Goal: Transaction & Acquisition: Subscribe to service/newsletter

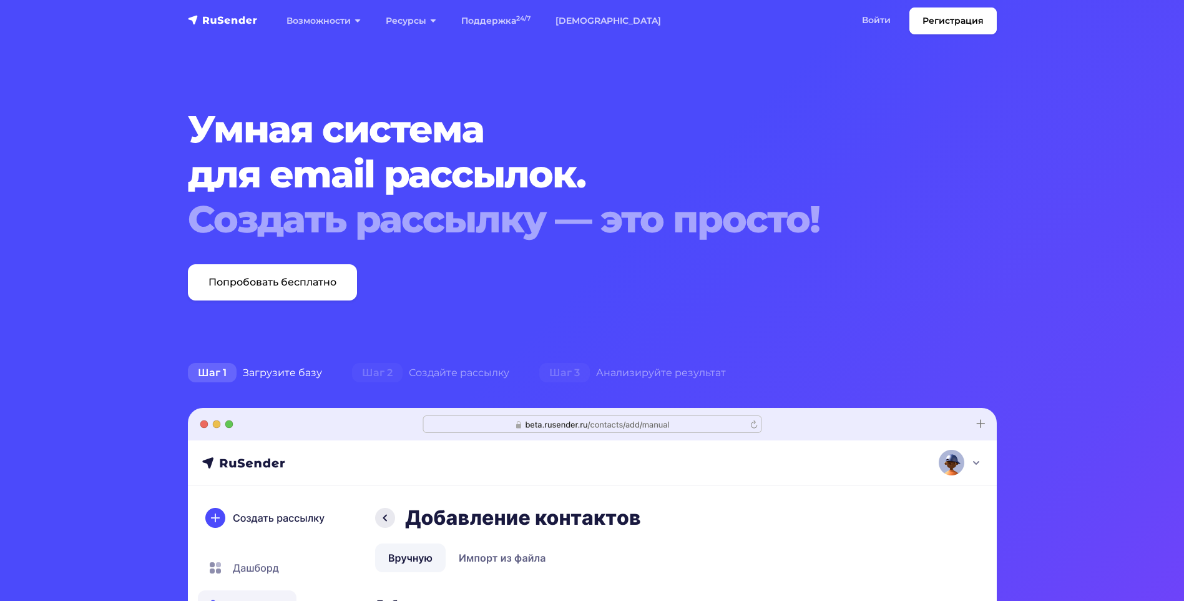
click at [976, 164] on div "Умная система для email рассылок. Создать рассылку — это просто! Попробовать бе…" at bounding box center [592, 204] width 824 height 194
click at [884, 18] on link "Войти" at bounding box center [877, 20] width 54 height 26
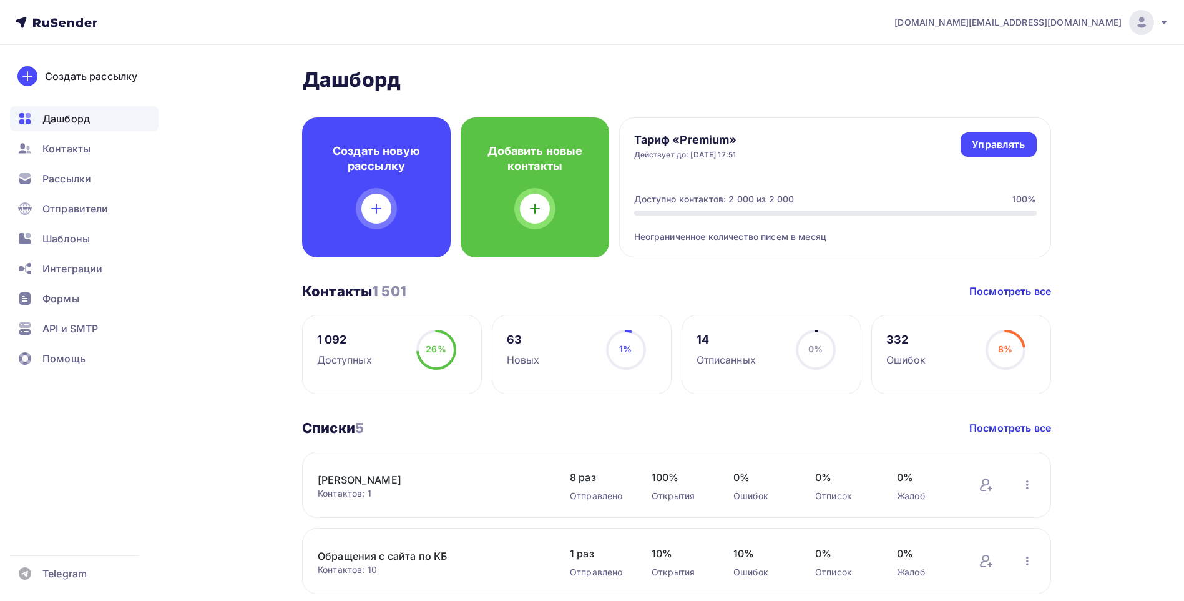
click at [80, 243] on span "Шаблоны" at bounding box center [65, 238] width 47 height 15
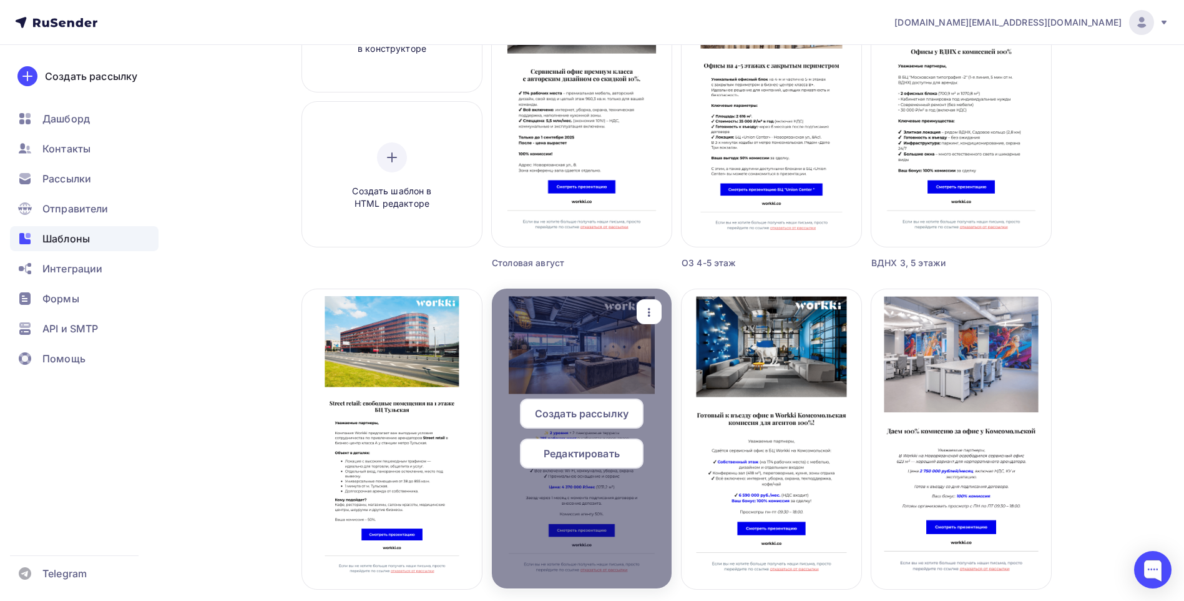
scroll to position [250, 0]
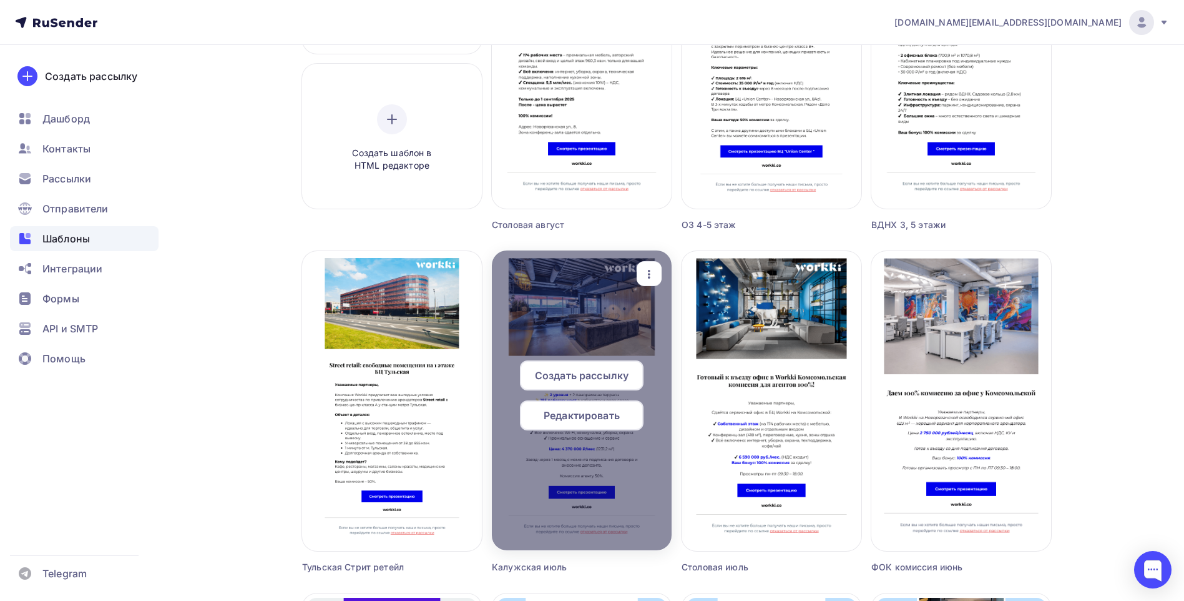
click at [651, 273] on icon "button" at bounding box center [649, 274] width 15 height 15
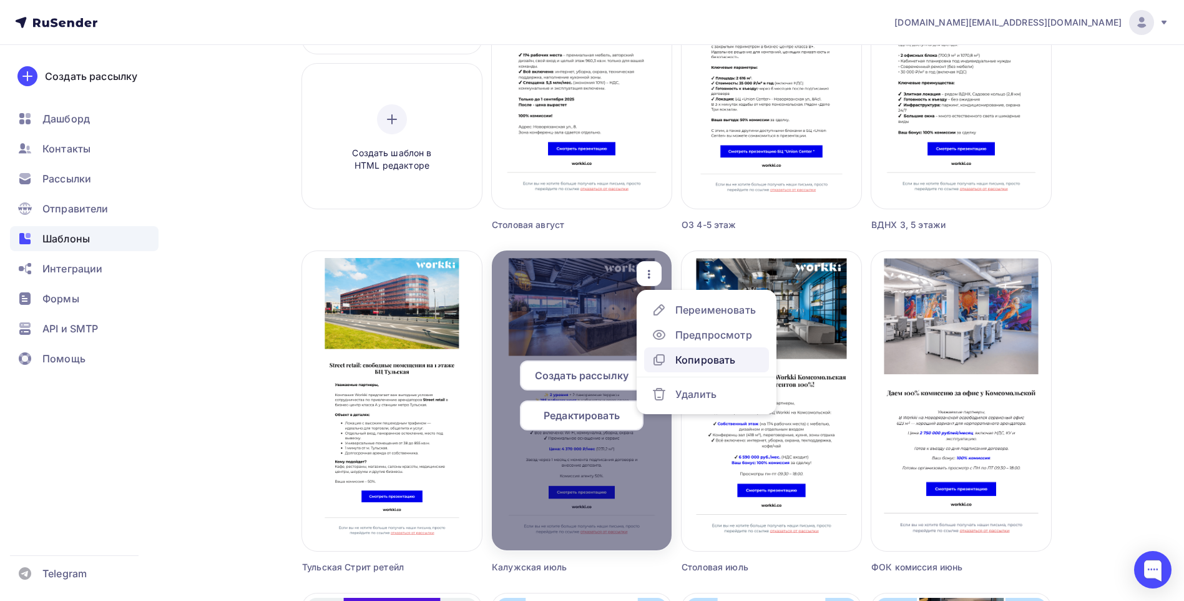
click at [713, 359] on div "Копировать" at bounding box center [706, 359] width 60 height 15
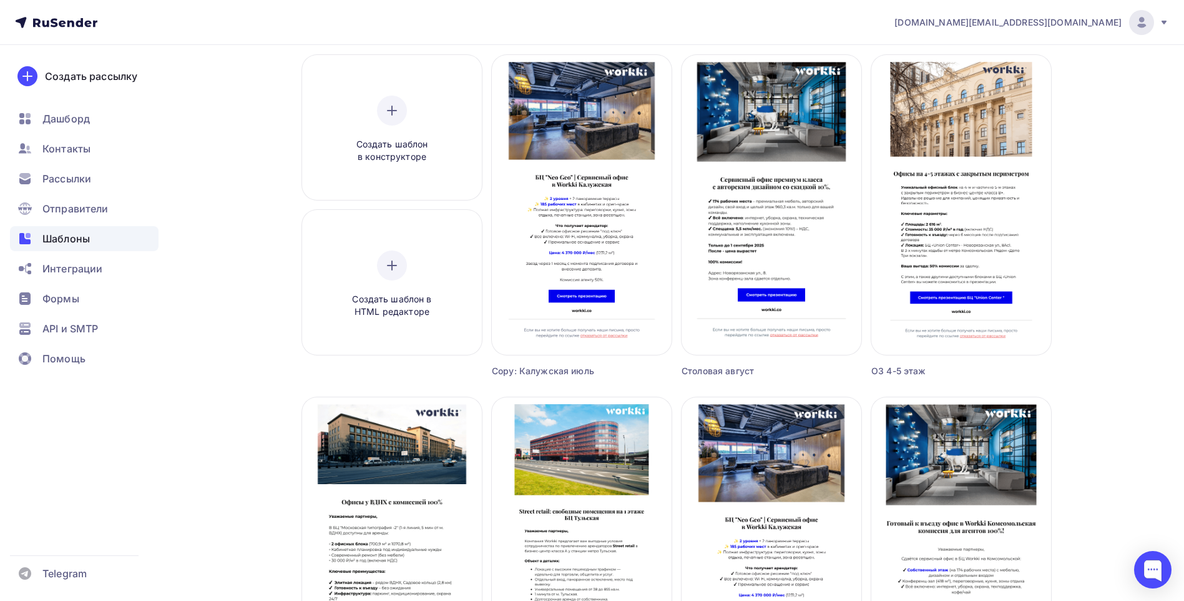
scroll to position [0, 0]
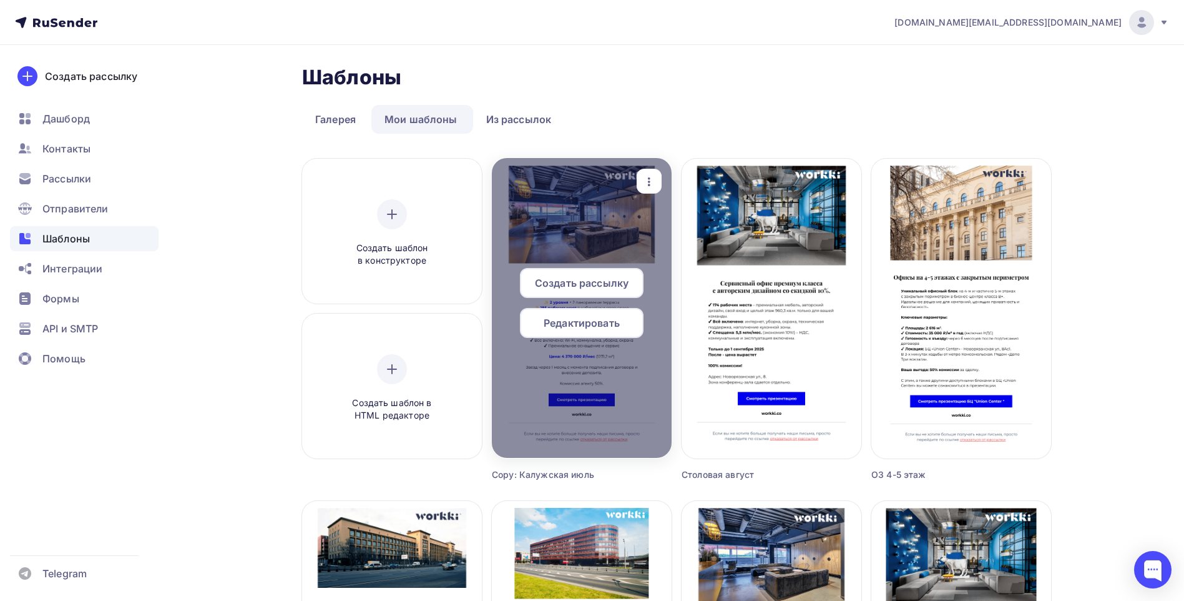
click at [658, 180] on div "button" at bounding box center [649, 181] width 25 height 24
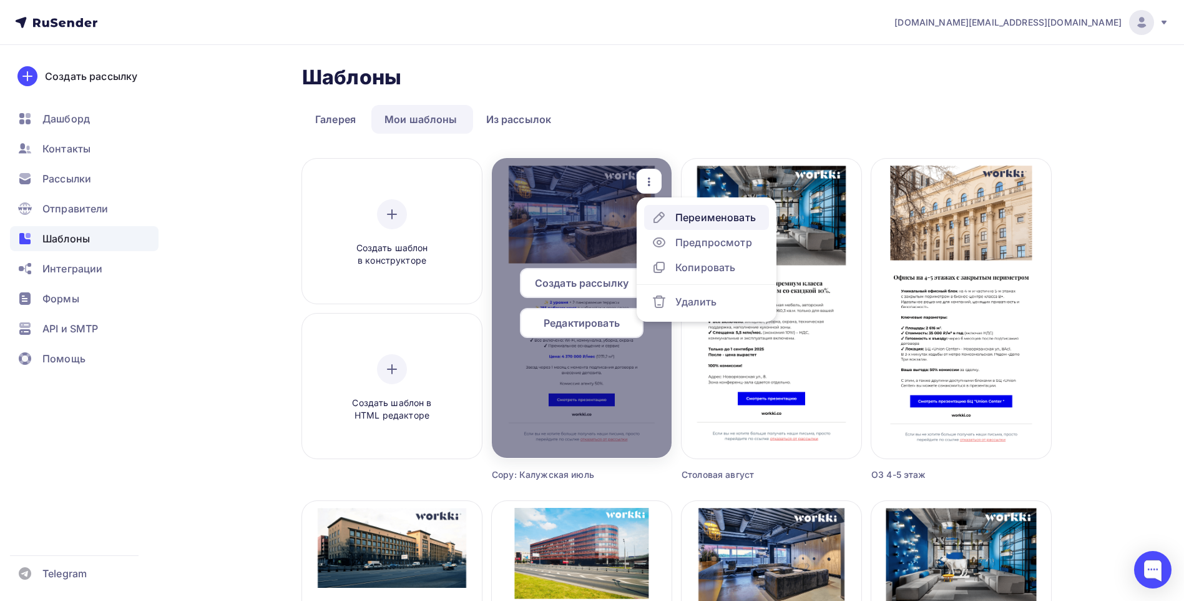
click at [722, 219] on div "Переименовать" at bounding box center [716, 217] width 81 height 15
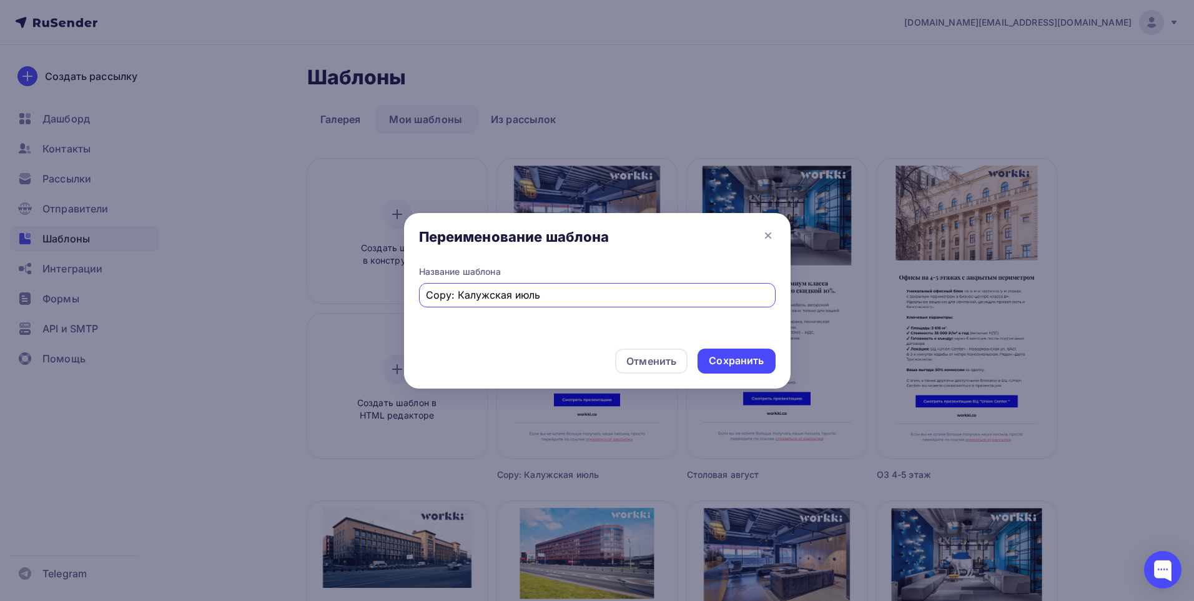
drag, startPoint x: 545, startPoint y: 294, endPoint x: 514, endPoint y: 294, distance: 30.6
click at [514, 294] on input "Copy: Калужская июль" at bounding box center [597, 294] width 342 height 15
drag, startPoint x: 458, startPoint y: 295, endPoint x: 374, endPoint y: 316, distance: 86.3
click at [356, 311] on div "Переименование шаблона Название шаблона Copy: [PERSON_NAME] А+С Отменить Сохран…" at bounding box center [597, 300] width 1194 height 601
type input "[PERSON_NAME] А+С"
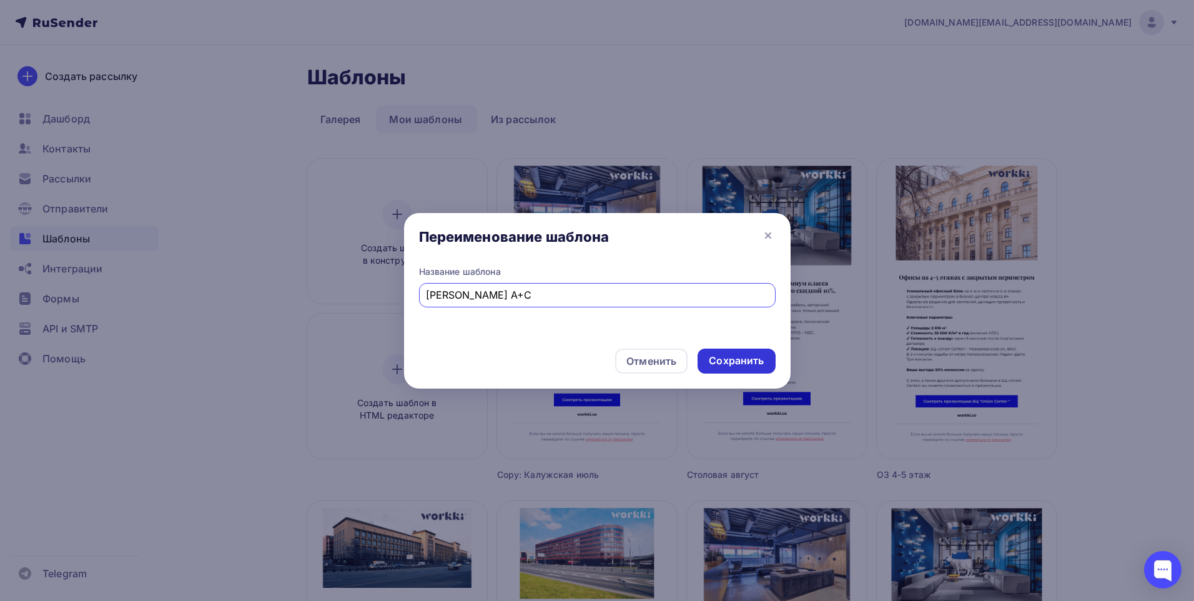
drag, startPoint x: 733, startPoint y: 358, endPoint x: 717, endPoint y: 359, distance: 16.3
click at [733, 360] on div "Сохранить" at bounding box center [736, 360] width 55 height 14
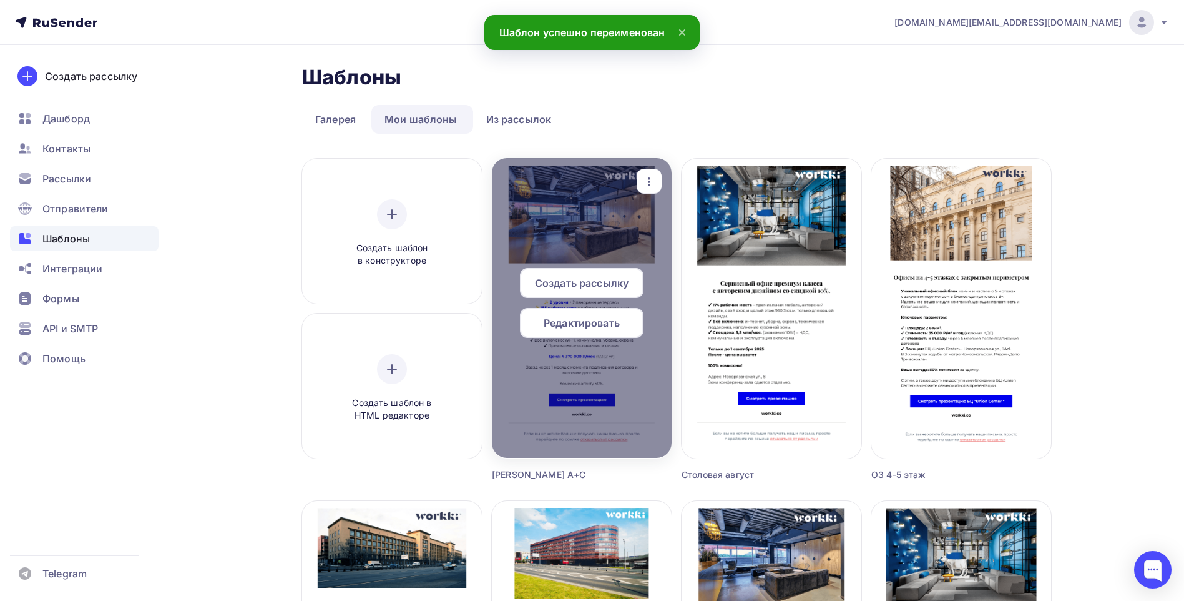
click at [608, 325] on span "Редактировать" at bounding box center [582, 322] width 76 height 15
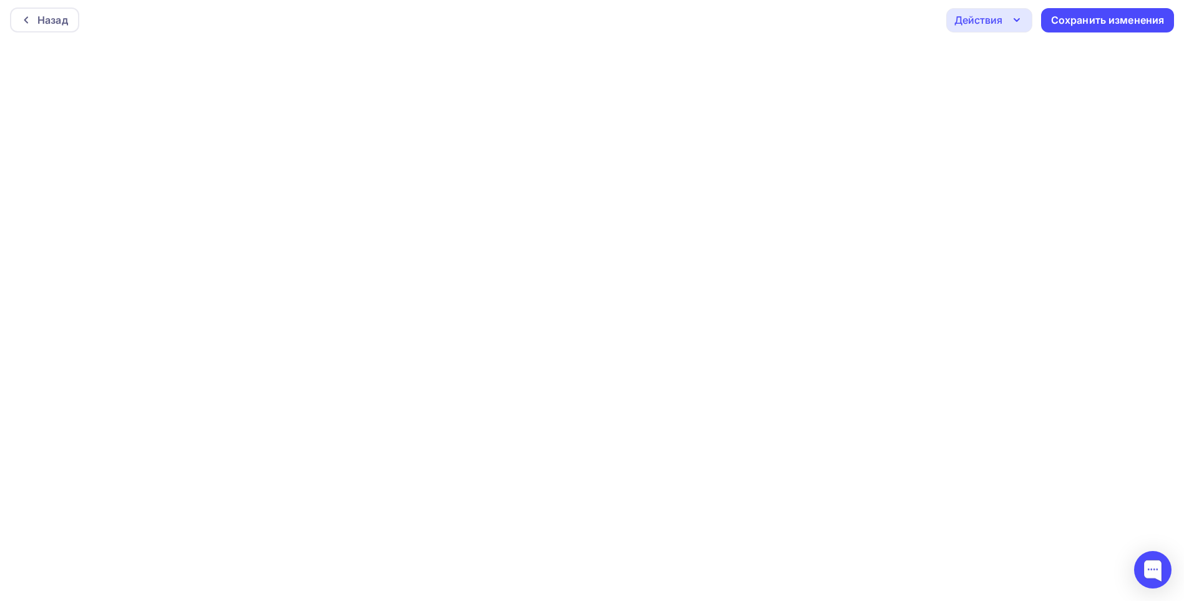
scroll to position [3, 0]
click at [917, 18] on div "Назад Действия Отправить тестовое письмо Предпросмотр Выйти без сохранения Сохр…" at bounding box center [592, 19] width 1184 height 45
click at [1123, 22] on div "Сохранить изменения" at bounding box center [1108, 19] width 114 height 14
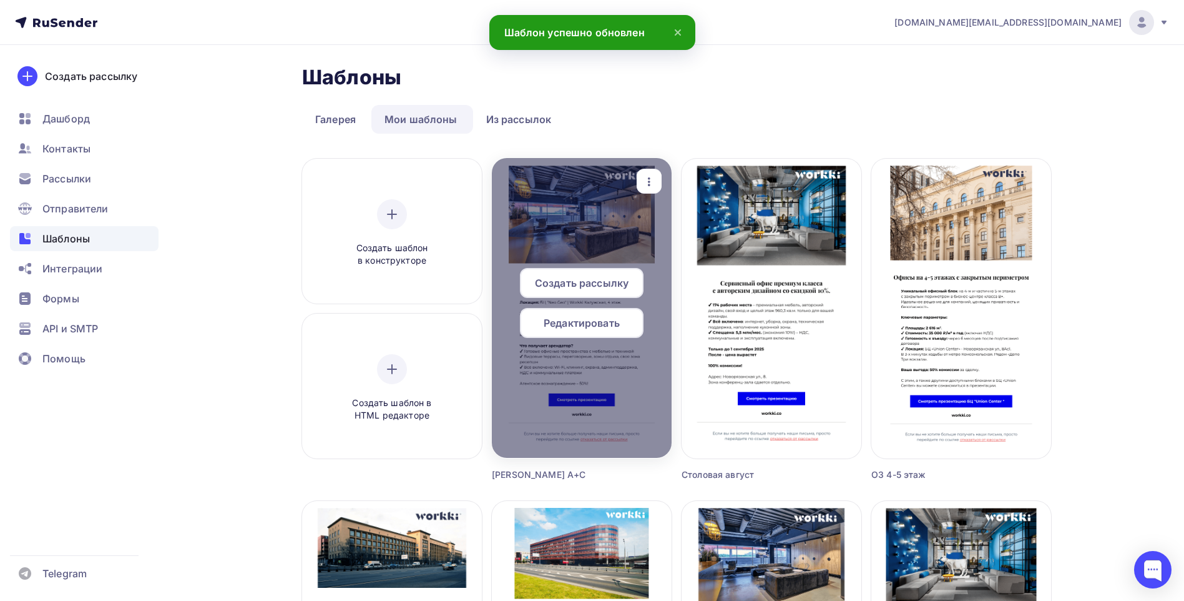
click at [656, 179] on icon "button" at bounding box center [649, 181] width 15 height 15
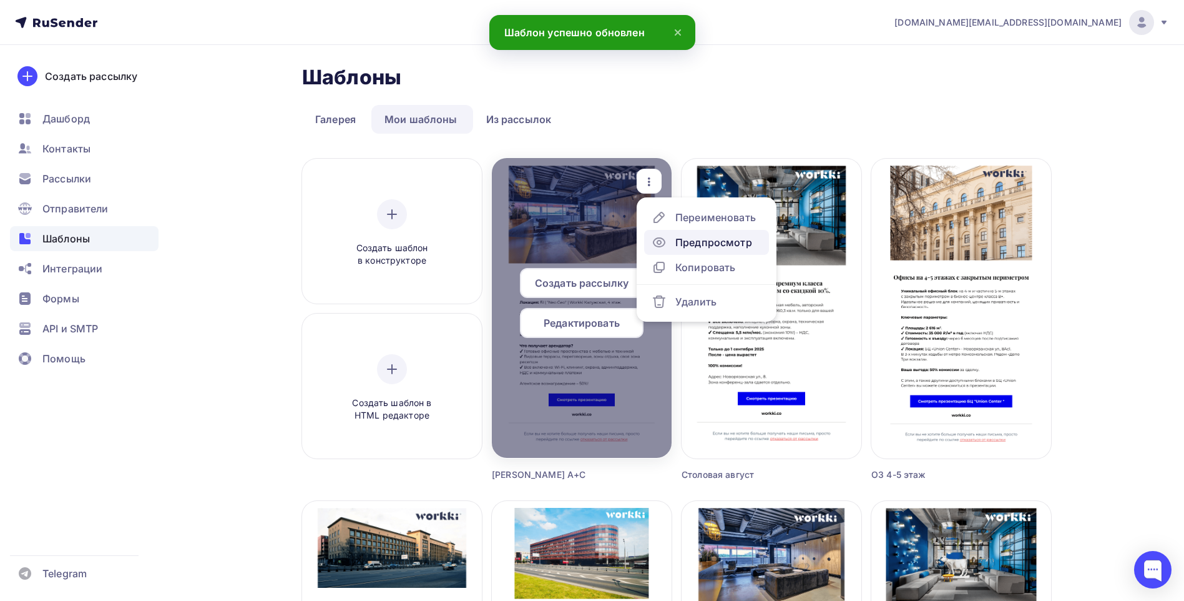
click at [726, 244] on div "Предпросмотр" at bounding box center [714, 242] width 77 height 15
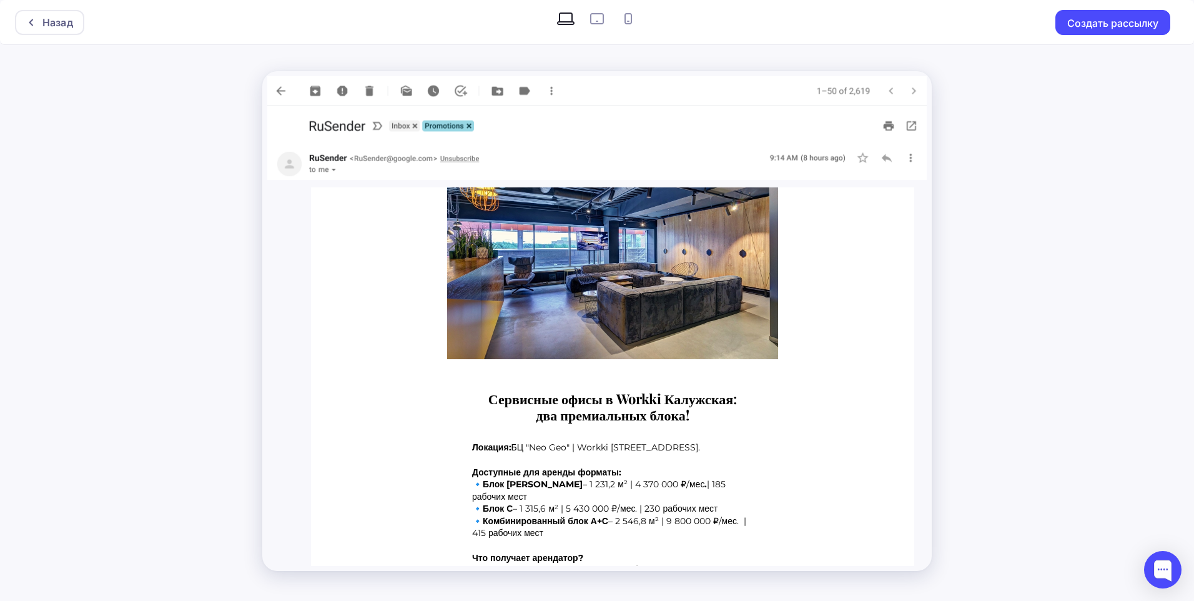
scroll to position [187, 0]
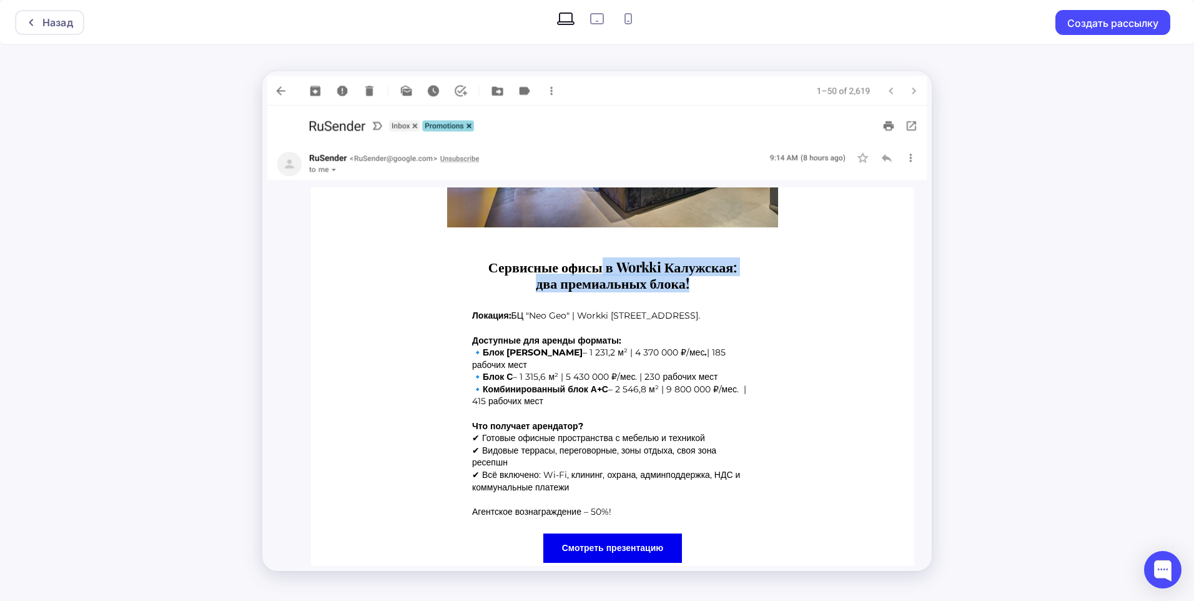
drag, startPoint x: 599, startPoint y: 267, endPoint x: 715, endPoint y: 287, distance: 117.2
click at [715, 287] on h1 "Сервисные офисы в Workki Калужская: два премиальных блока !" at bounding box center [612, 274] width 331 height 33
click at [589, 293] on td "Сервисные офисы в Workki Калужская: два премиальных блока !" at bounding box center [612, 275] width 343 height 46
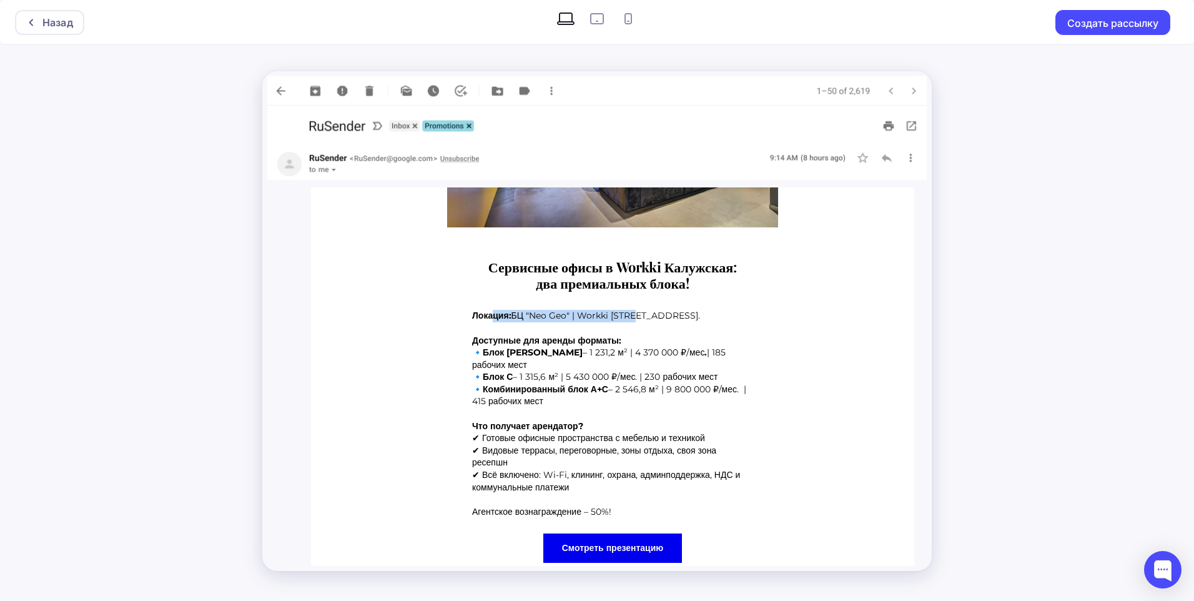
drag, startPoint x: 493, startPoint y: 313, endPoint x: 636, endPoint y: 318, distance: 143.7
click at [636, 318] on p "Локация: БЦ "Neo Geo" | Workki [STREET_ADDRESS]." at bounding box center [612, 316] width 281 height 12
drag, startPoint x: 636, startPoint y: 318, endPoint x: 604, endPoint y: 397, distance: 85.4
click at [604, 408] on p at bounding box center [612, 414] width 281 height 12
drag, startPoint x: 531, startPoint y: 336, endPoint x: 593, endPoint y: 337, distance: 61.8
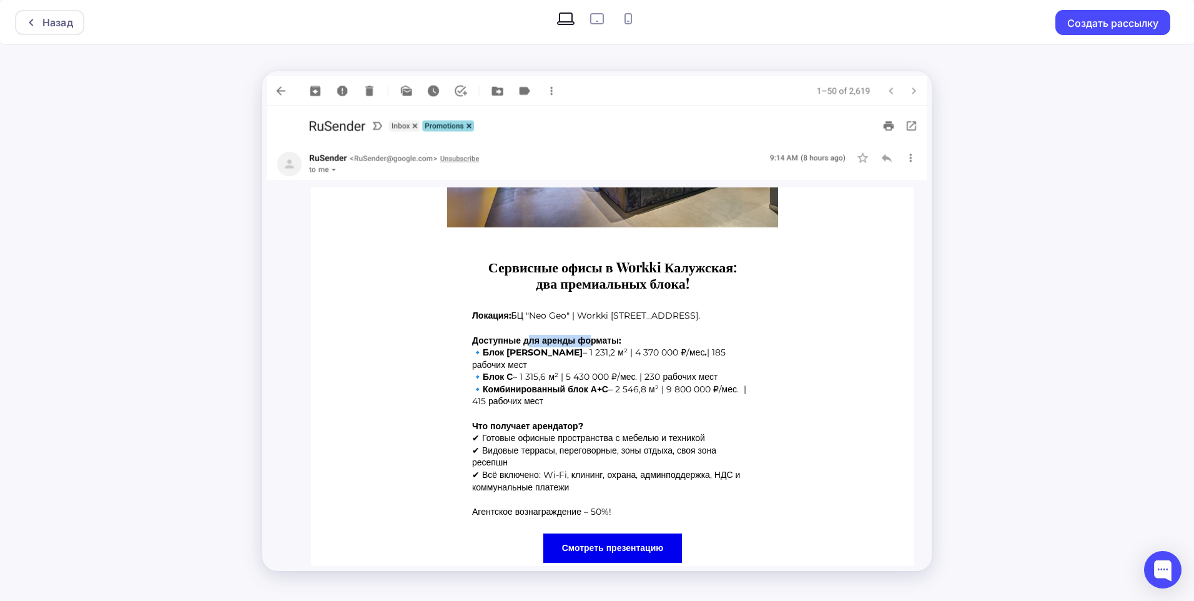
click at [593, 337] on strong "Доступные для аренды форматы:" at bounding box center [546, 340] width 149 height 11
drag, startPoint x: 593, startPoint y: 337, endPoint x: 717, endPoint y: 350, distance: 124.3
click at [717, 350] on p "Доступные для аренды форматы: 🔹 Блок А – 1 231,2 м² | 4 370 000 ₽/мес . | 185 р…" at bounding box center [612, 372] width 281 height 74
click at [556, 365] on p "Доступные для аренды форматы: 🔹 Блок А – 1 231,2 м² | 4 370 000 ₽/мес . | 185 р…" at bounding box center [612, 372] width 281 height 74
drag, startPoint x: 489, startPoint y: 365, endPoint x: 724, endPoint y: 365, distance: 235.4
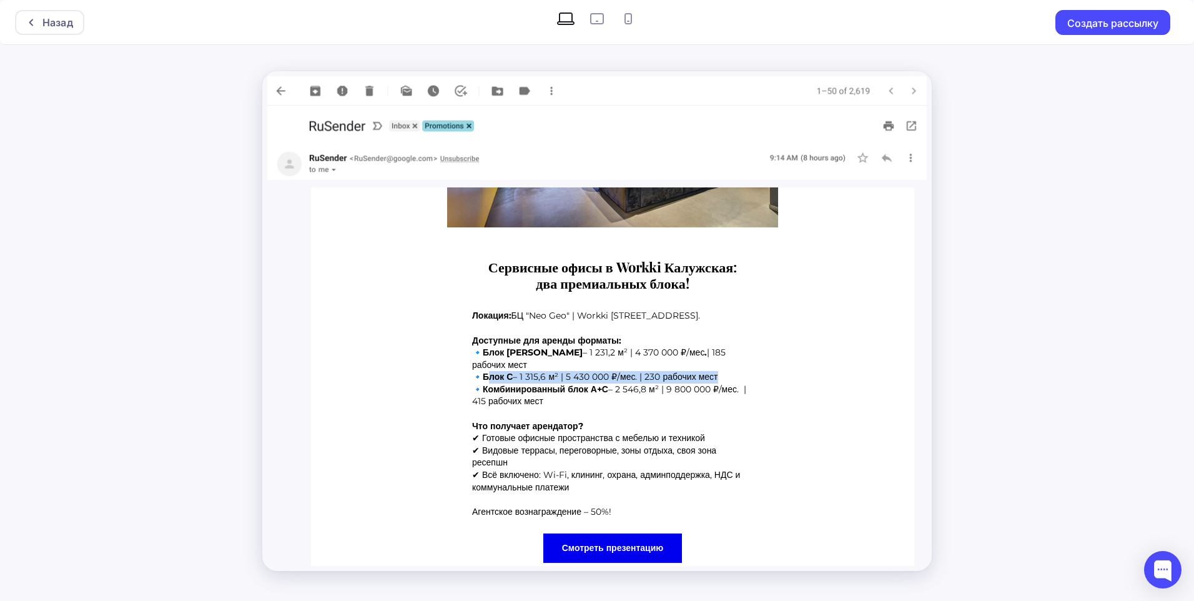
click at [724, 365] on p "Доступные для аренды форматы: 🔹 Блок А – 1 231,2 м² | 4 370 000 ₽/мес . | 185 р…" at bounding box center [612, 372] width 281 height 74
drag, startPoint x: 724, startPoint y: 365, endPoint x: 654, endPoint y: 408, distance: 83.0
click at [654, 420] on p "Что получает арендатор?" at bounding box center [612, 426] width 281 height 12
drag, startPoint x: 519, startPoint y: 375, endPoint x: 722, endPoint y: 374, distance: 202.9
click at [722, 374] on p "Доступные для аренды форматы: 🔹 Блок А – 1 231,2 м² | 4 370 000 ₽/мес . | 185 р…" at bounding box center [612, 372] width 281 height 74
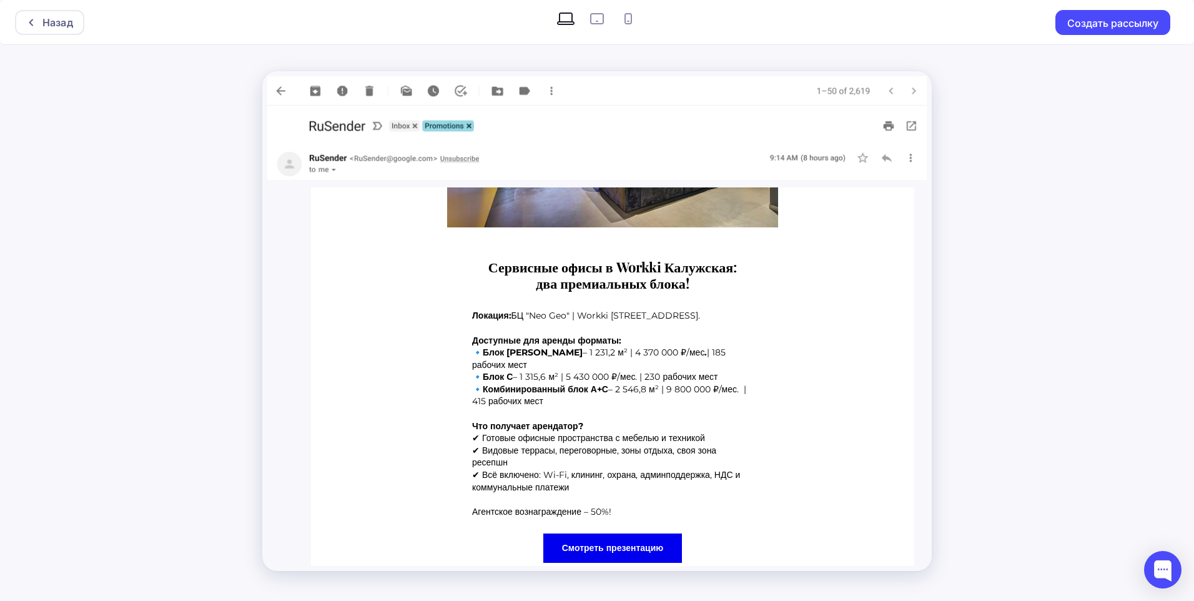
drag, startPoint x: 722, startPoint y: 374, endPoint x: 669, endPoint y: 398, distance: 58.1
click at [669, 408] on p at bounding box center [612, 414] width 281 height 12
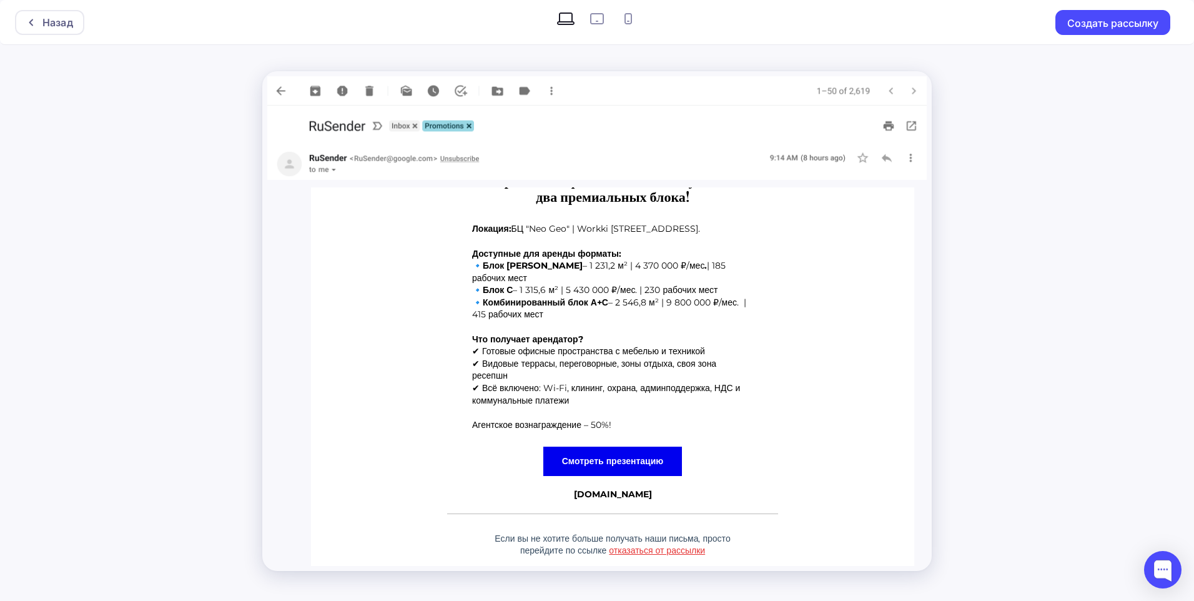
scroll to position [278, 0]
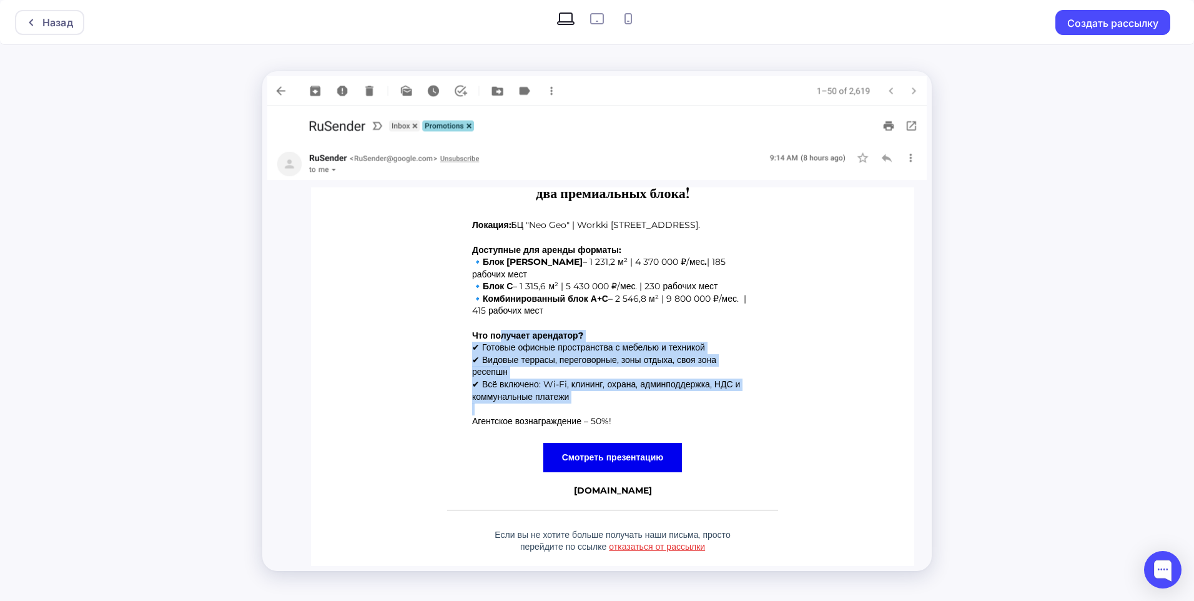
drag, startPoint x: 498, startPoint y: 324, endPoint x: 632, endPoint y: 392, distance: 150.5
click at [632, 392] on div "Локация: БЦ "Neo Geo" | Workki [STREET_ADDRESS]. Доступные для аренды форматы: …" at bounding box center [612, 323] width 281 height 208
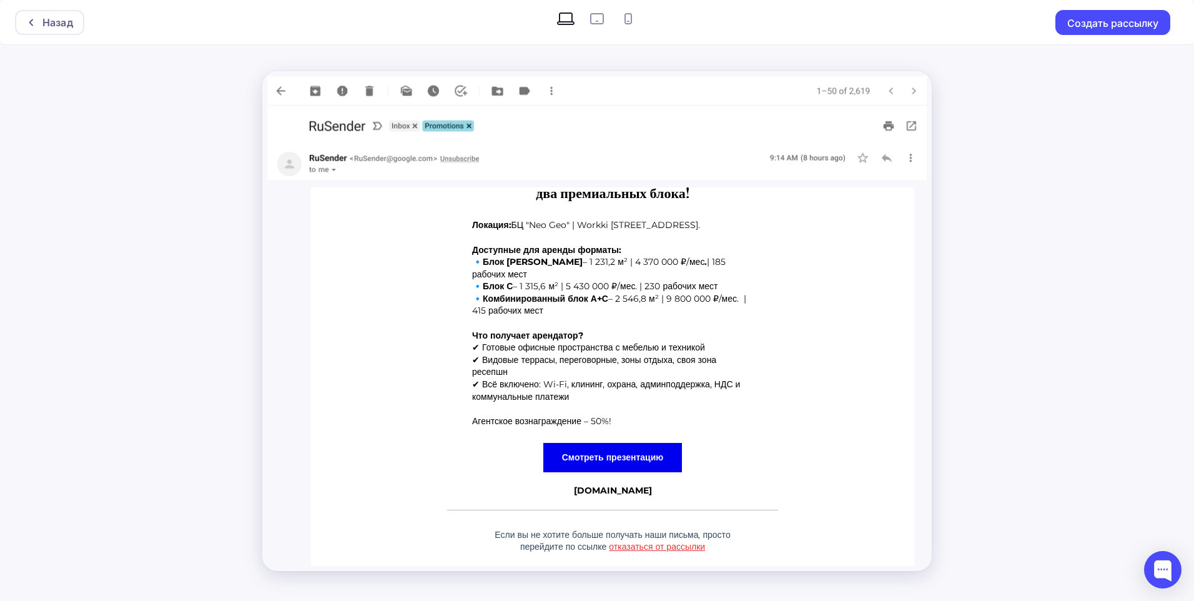
drag, startPoint x: 632, startPoint y: 392, endPoint x: 662, endPoint y: 405, distance: 32.7
click at [662, 415] on p "Агентское вознаграждение – 50%!" at bounding box center [612, 421] width 281 height 12
click at [639, 443] on span "Смотреть презентацию" at bounding box center [612, 457] width 139 height 29
click at [1006, 274] on div "Назад Создать рассылку" at bounding box center [597, 300] width 1194 height 601
click at [39, 25] on div at bounding box center [34, 22] width 16 height 10
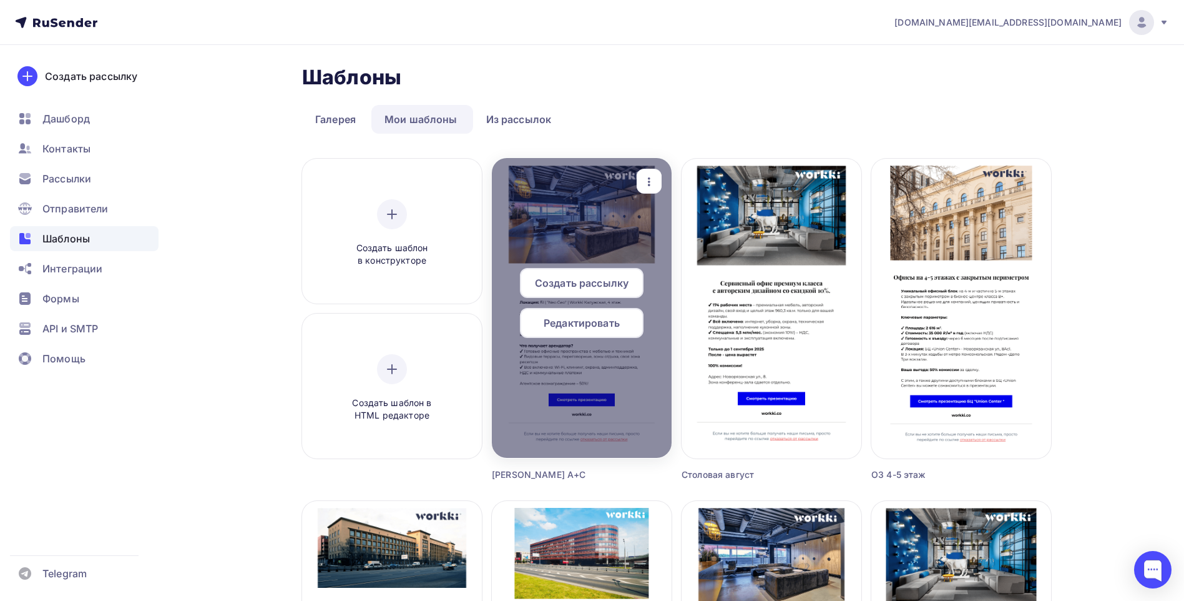
click at [611, 325] on span "Редактировать" at bounding box center [582, 322] width 76 height 15
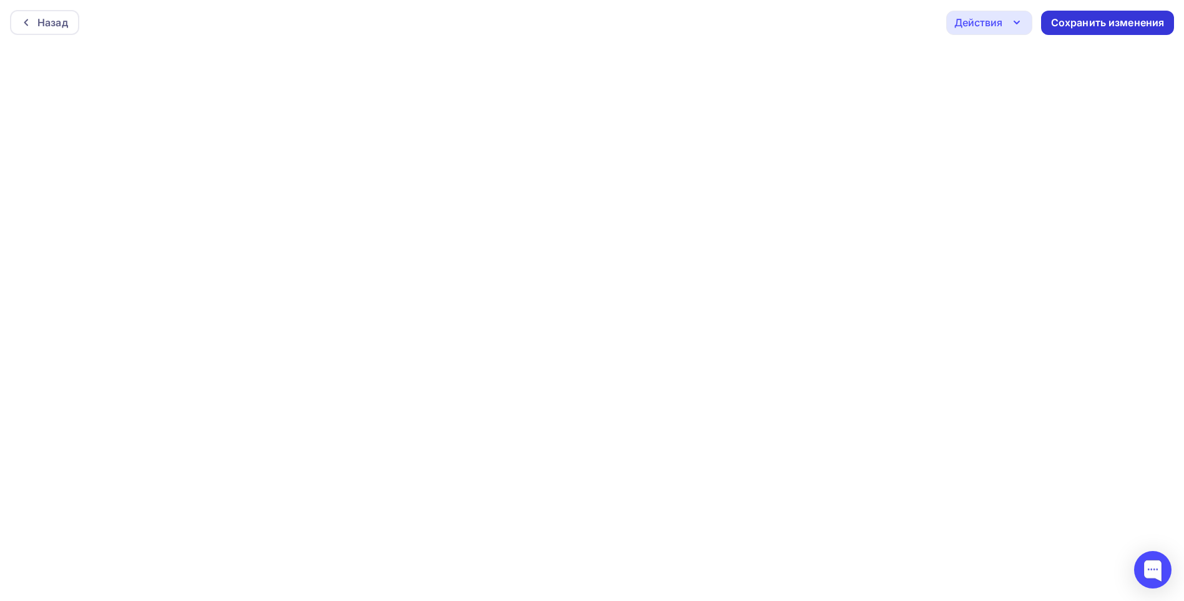
click at [1088, 26] on div "Сохранить изменения" at bounding box center [1108, 23] width 114 height 14
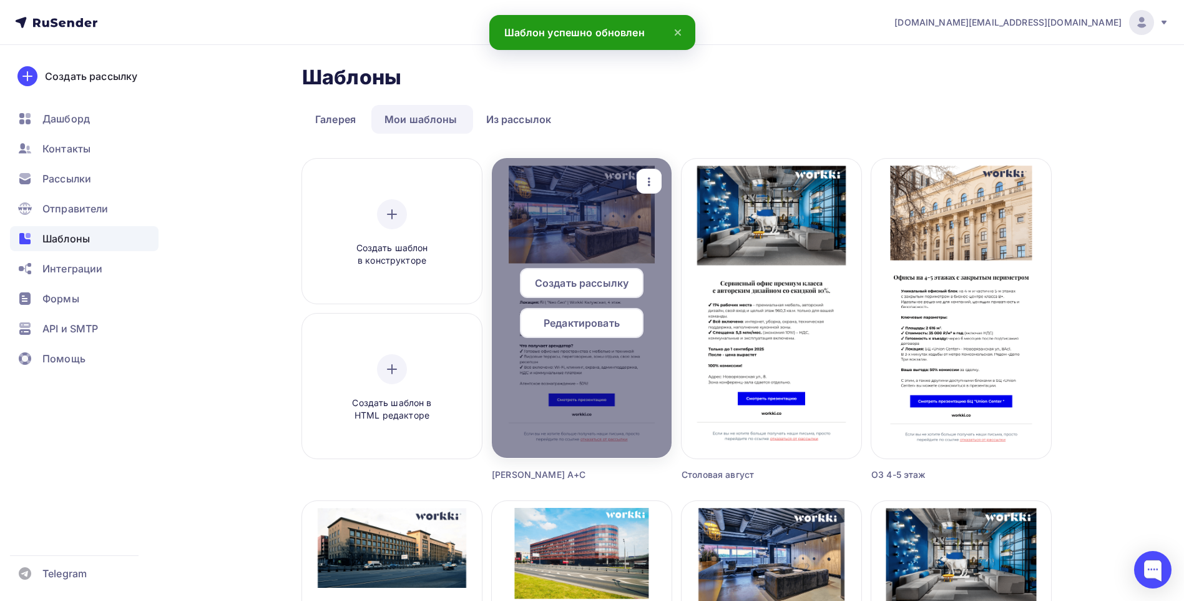
click at [651, 170] on div "button" at bounding box center [649, 181] width 25 height 24
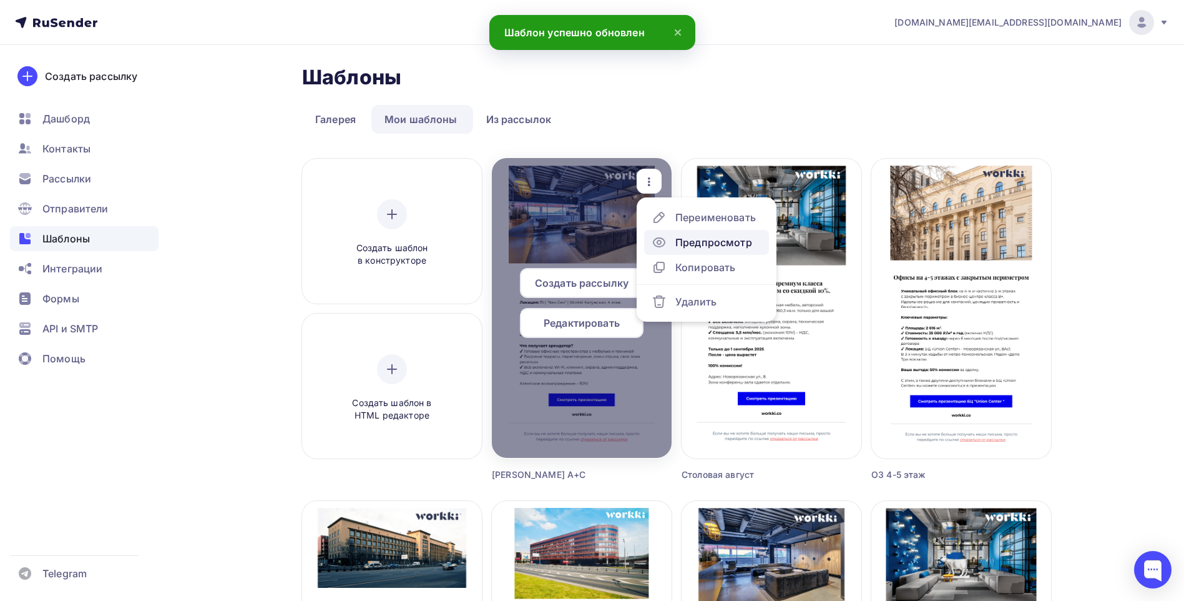
click at [714, 242] on div "Предпросмотр" at bounding box center [714, 242] width 77 height 15
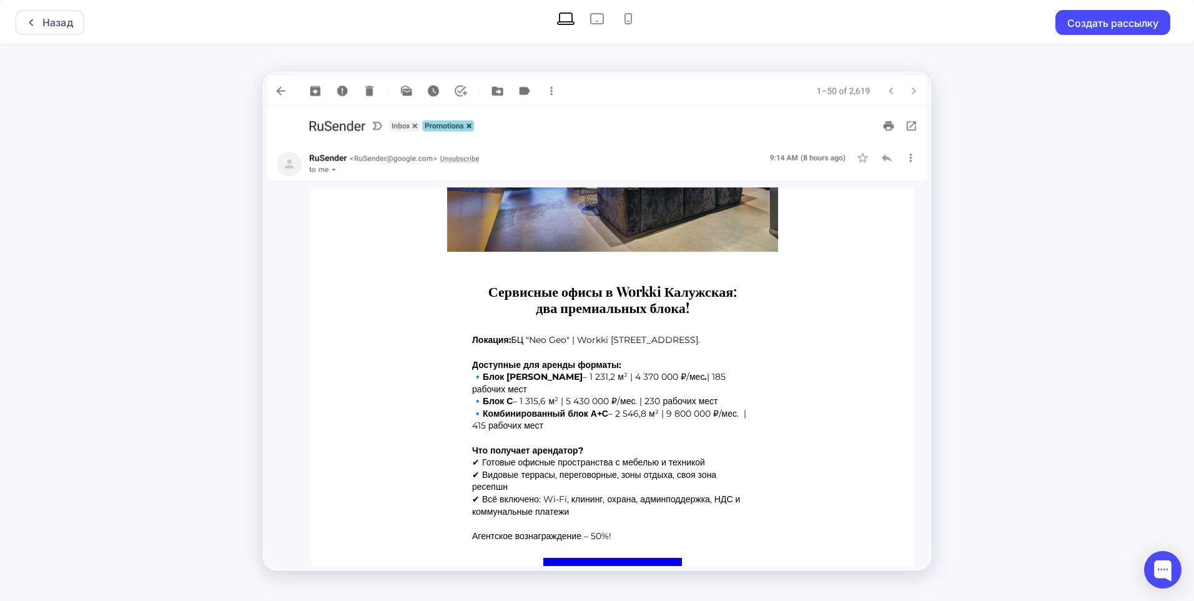
scroll to position [278, 0]
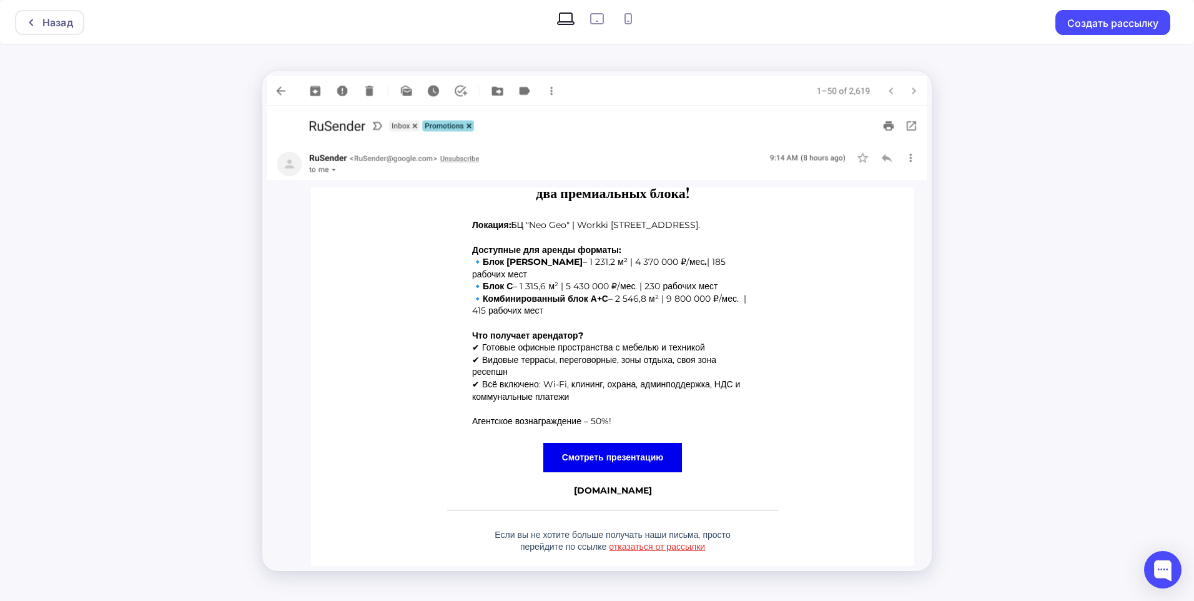
click at [630, 451] on strong "Смотреть презентацию" at bounding box center [613, 456] width 102 height 11
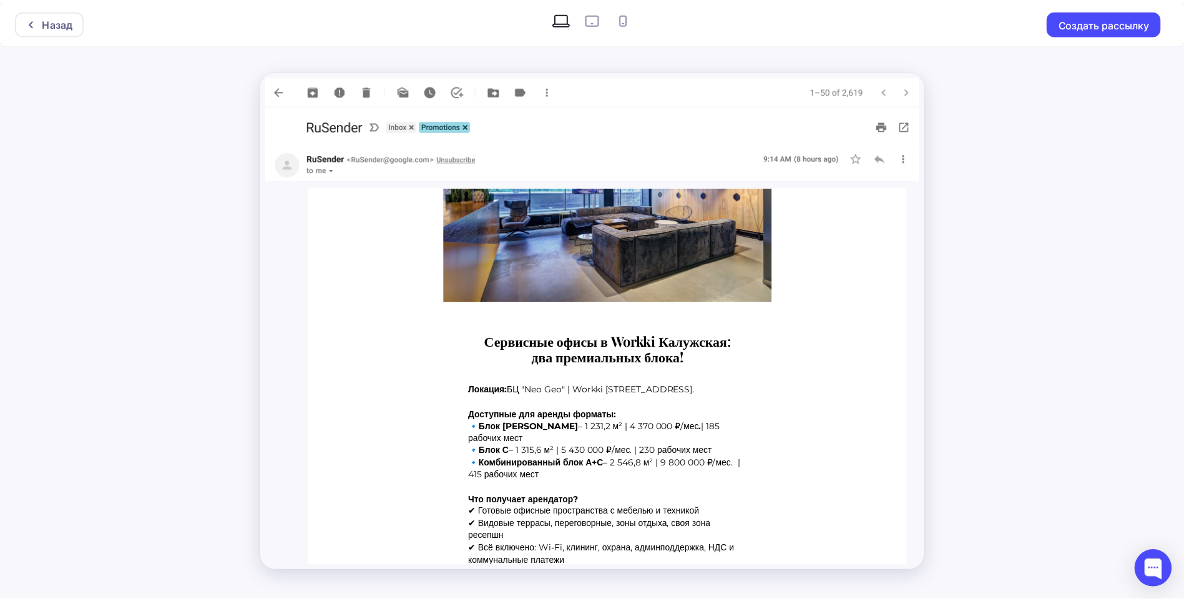
scroll to position [91, 0]
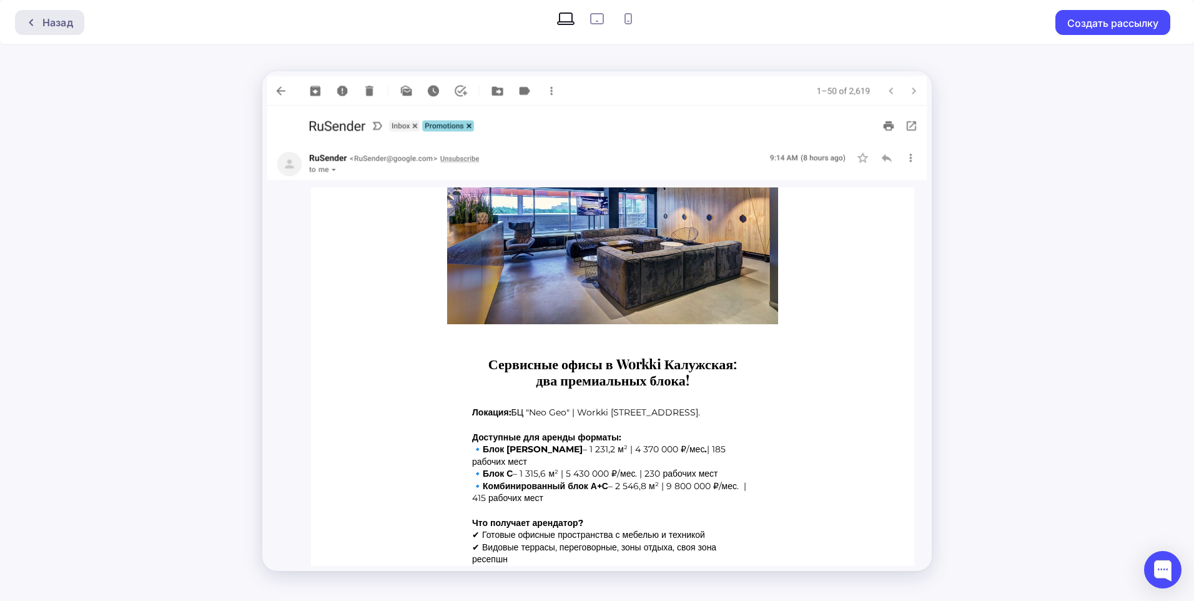
click at [67, 25] on div "Назад" at bounding box center [57, 22] width 31 height 15
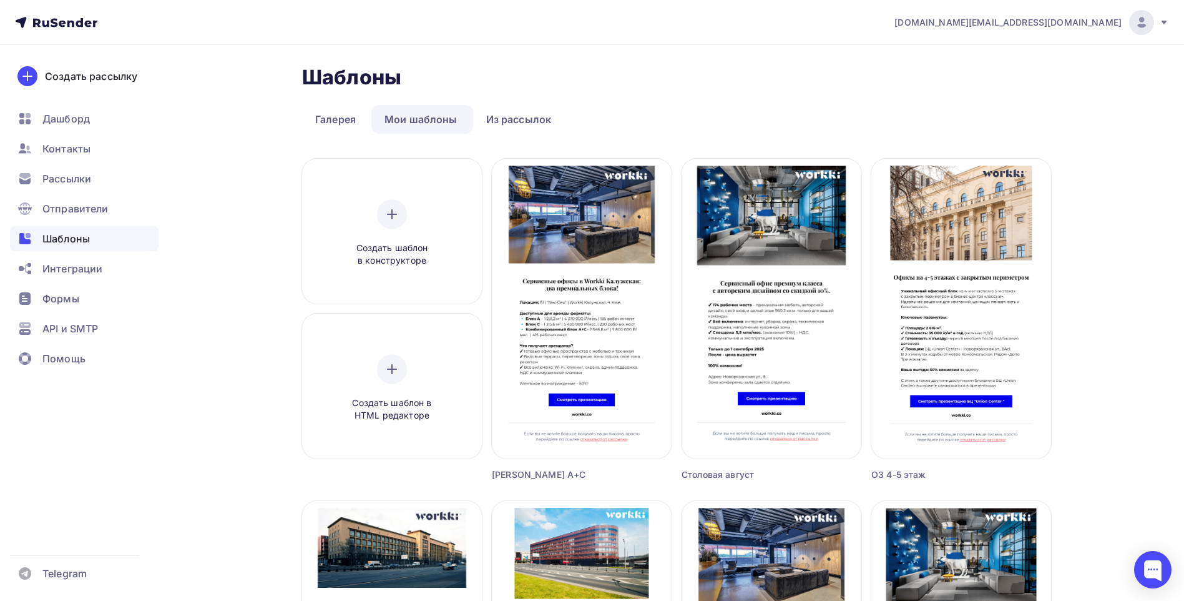
click at [634, 81] on div "Шаблоны Шаблоны" at bounding box center [676, 77] width 749 height 25
click at [689, 107] on ul "Галерея Мои шаблоны Из рассылок" at bounding box center [676, 119] width 749 height 29
click at [752, 83] on div "Шаблоны Шаблоны" at bounding box center [676, 77] width 749 height 25
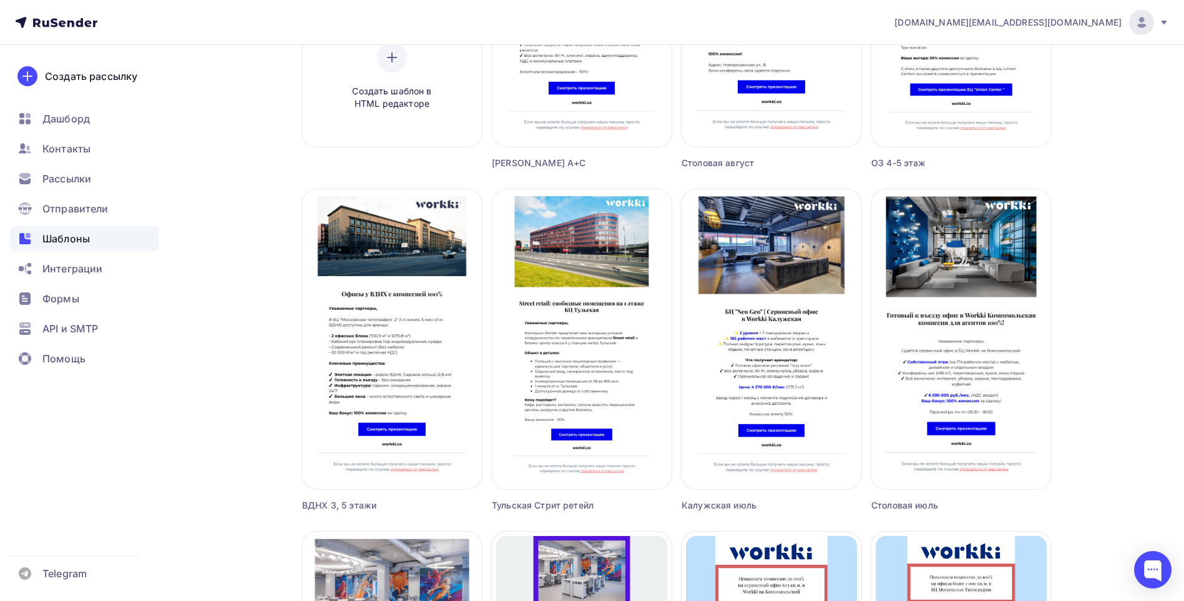
scroll to position [312, 0]
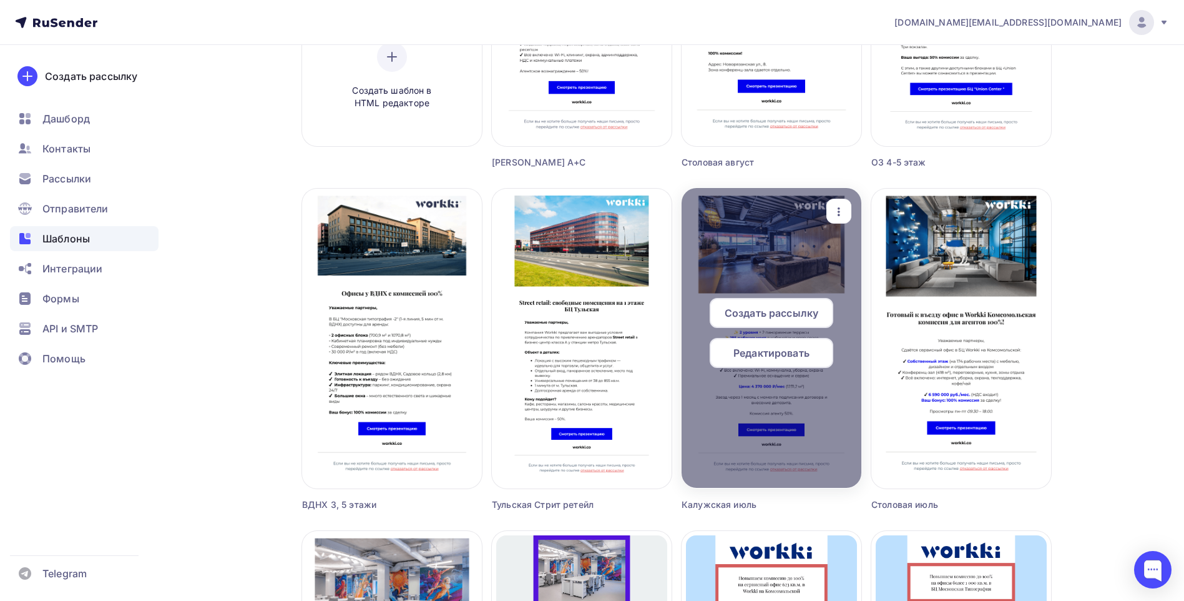
click at [807, 351] on span "Редактировать" at bounding box center [772, 352] width 76 height 15
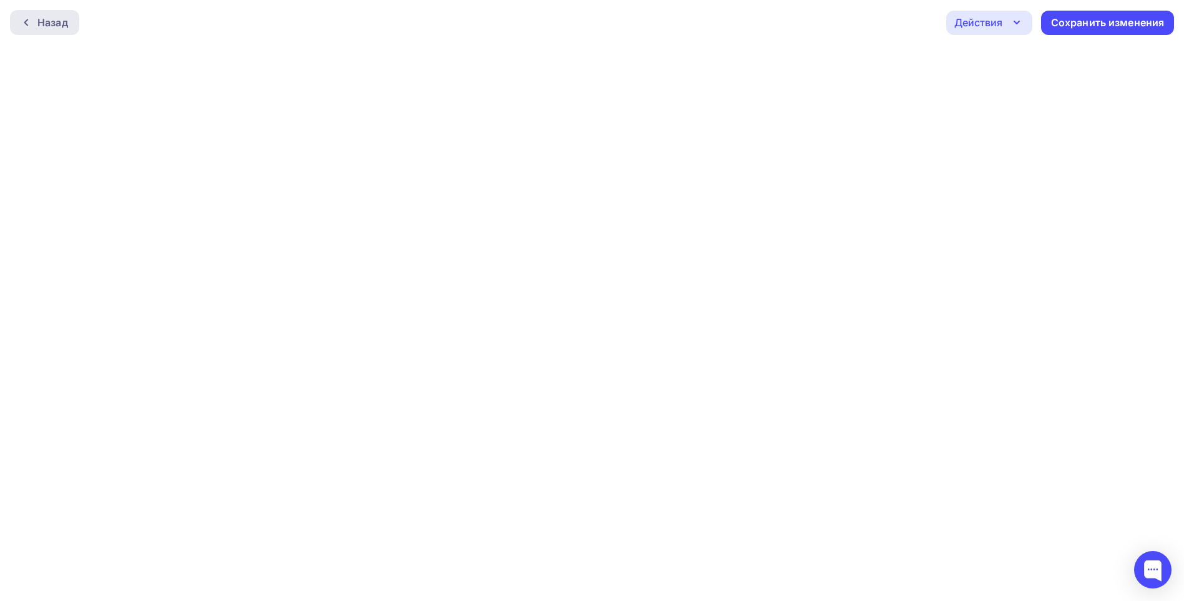
click at [36, 17] on div "Назад" at bounding box center [44, 22] width 69 height 25
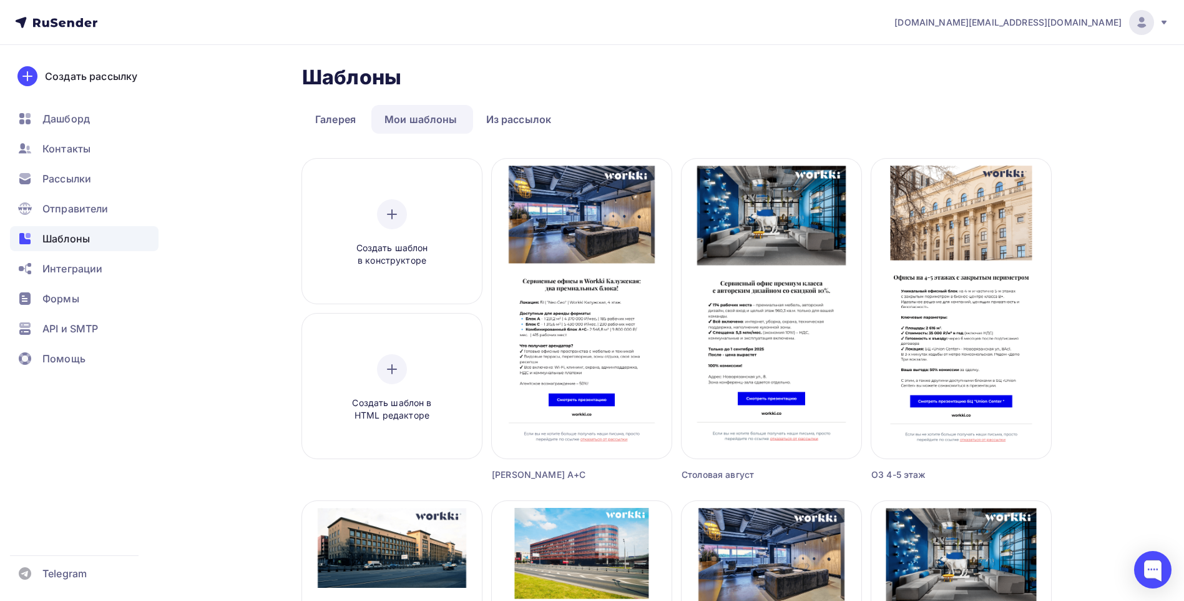
drag, startPoint x: 91, startPoint y: 174, endPoint x: 207, endPoint y: 172, distance: 116.2
click at [91, 174] on span "Рассылки" at bounding box center [66, 178] width 49 height 15
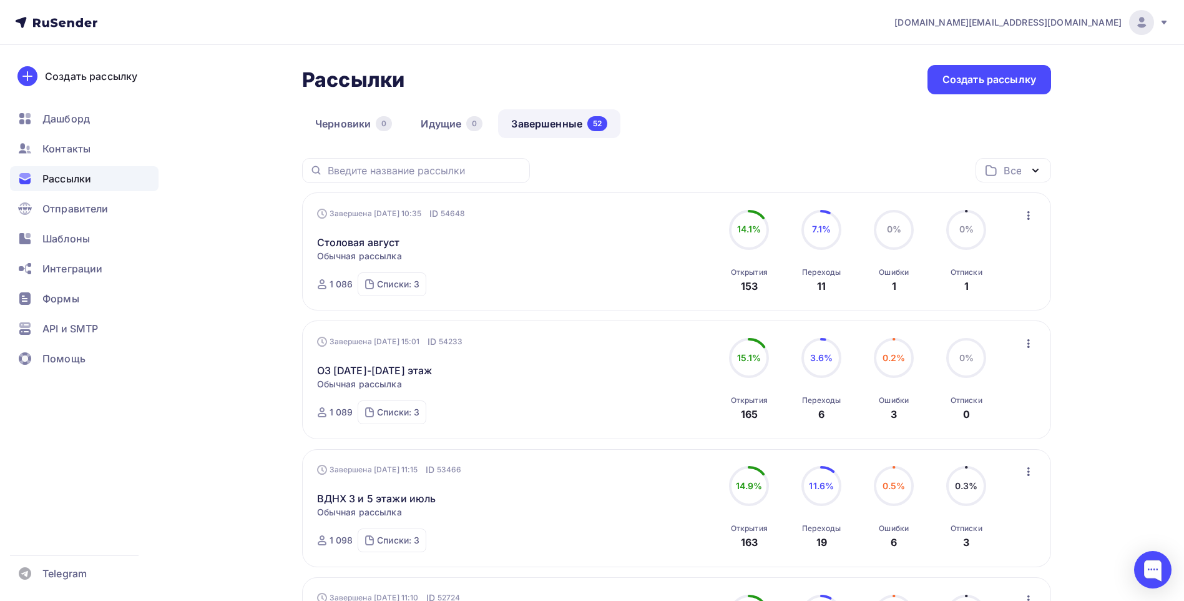
click at [743, 92] on div "Рассылки Рассылки Создать рассылку" at bounding box center [676, 79] width 749 height 29
click at [786, 130] on div "Черновики 0 Идущие 0 Завершенные 52" at bounding box center [676, 133] width 749 height 49
drag, startPoint x: 87, startPoint y: 240, endPoint x: 119, endPoint y: 242, distance: 31.2
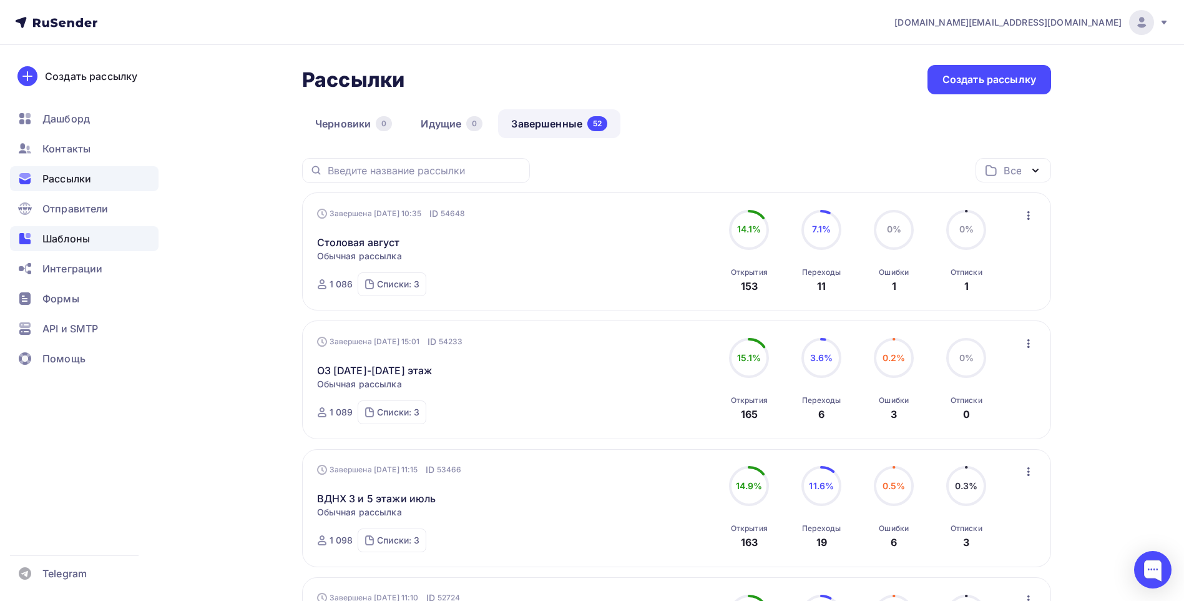
click at [87, 240] on span "Шаблоны" at bounding box center [65, 238] width 47 height 15
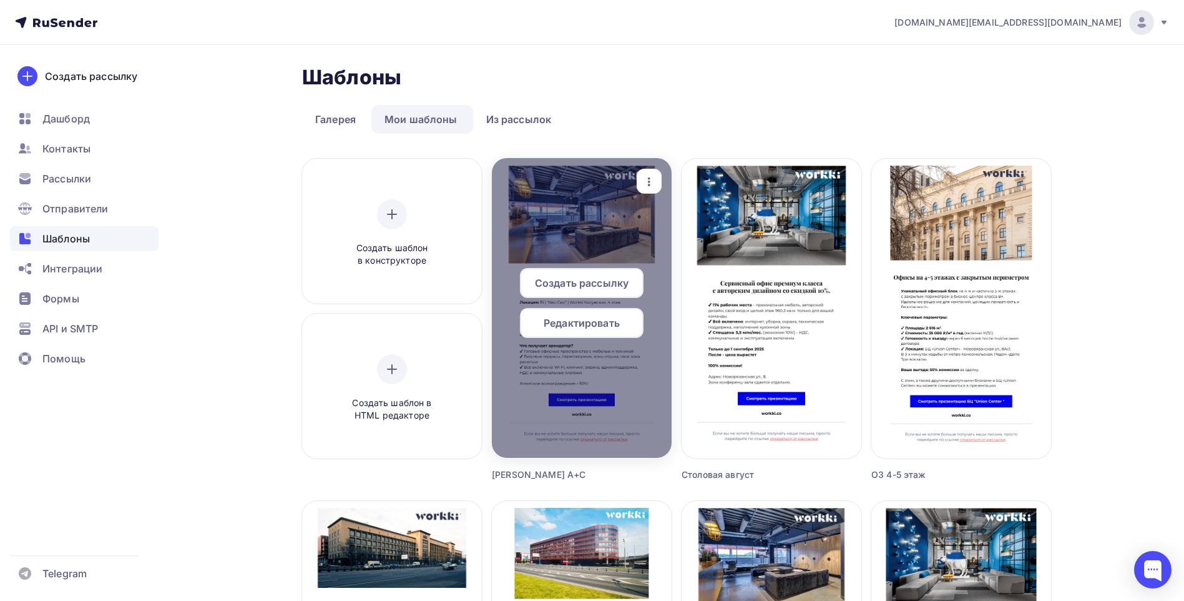
click at [647, 177] on icon "button" at bounding box center [649, 181] width 15 height 15
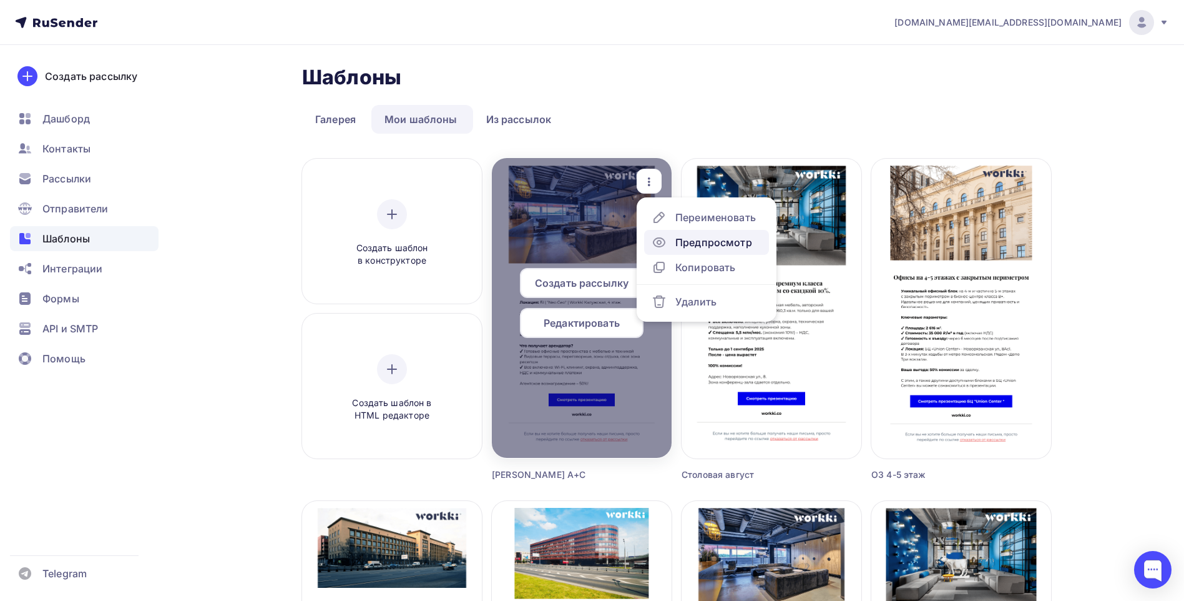
click at [727, 238] on div "Предпросмотр" at bounding box center [714, 242] width 77 height 15
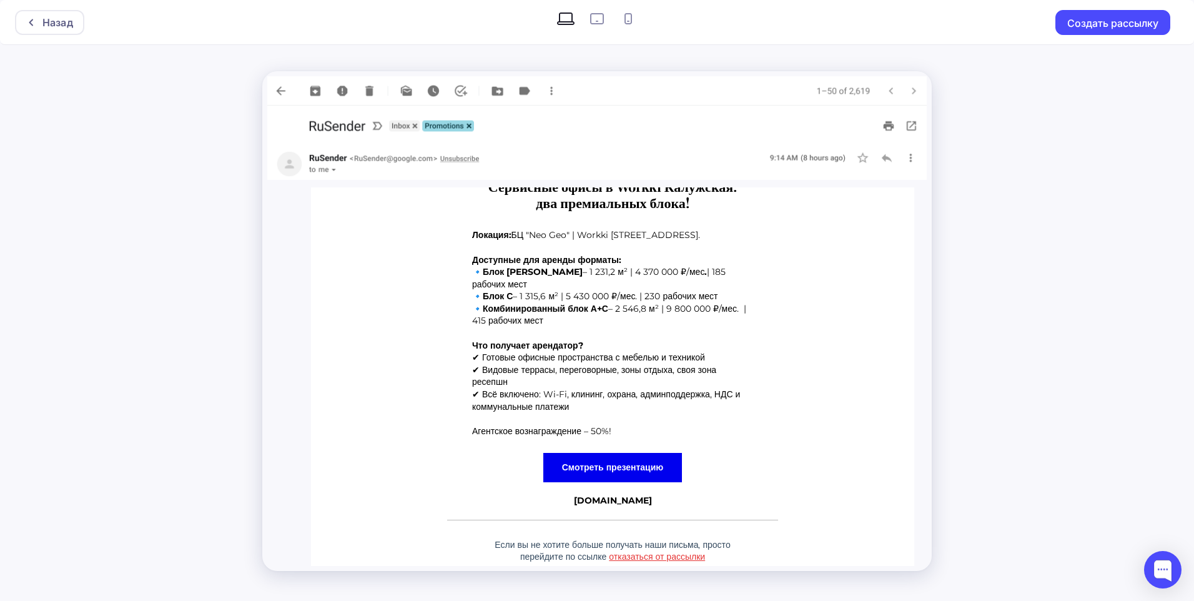
scroll to position [278, 0]
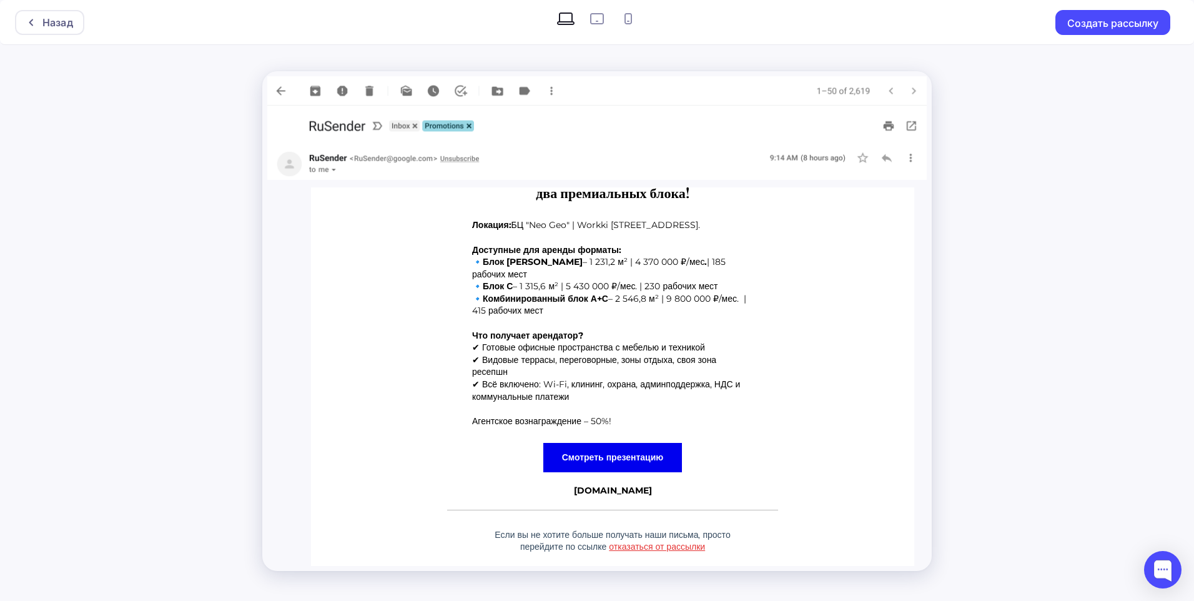
click at [629, 451] on strong "Смотреть презентацию" at bounding box center [613, 456] width 102 height 11
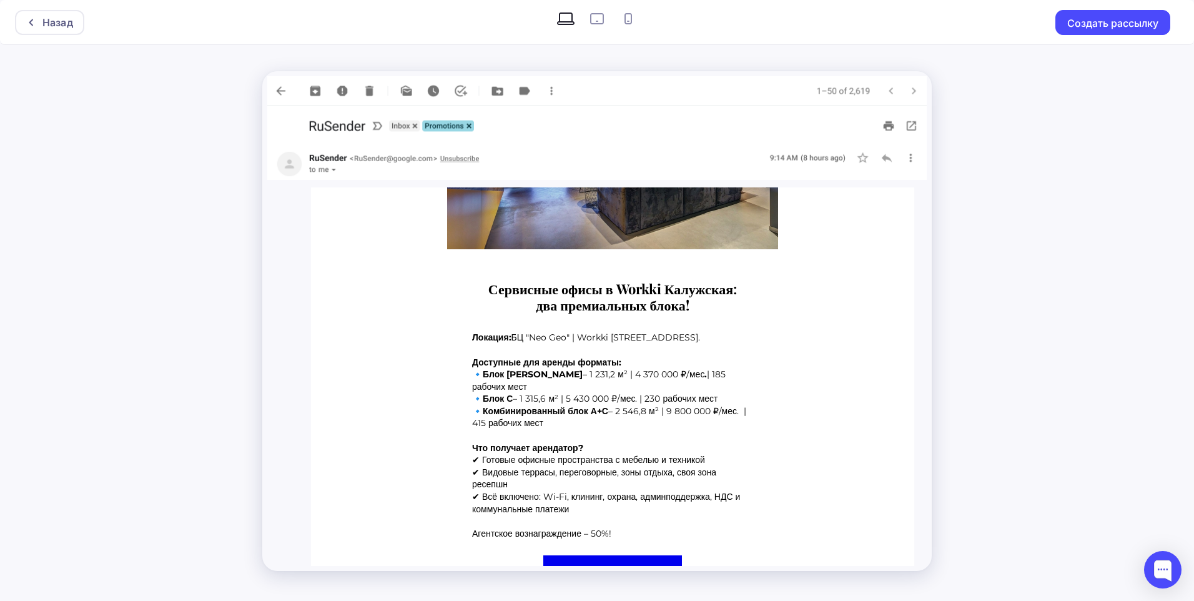
scroll to position [0, 0]
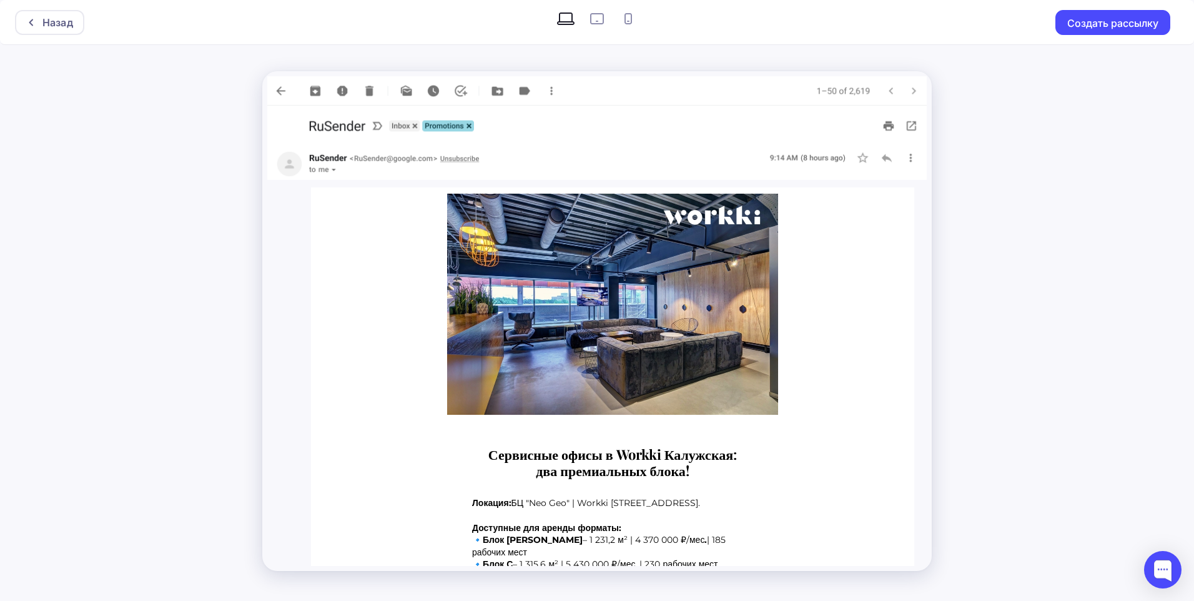
click at [1033, 234] on div "Назад Создать рассылку" at bounding box center [597, 300] width 1194 height 601
click at [56, 23] on div "Назад" at bounding box center [57, 22] width 31 height 15
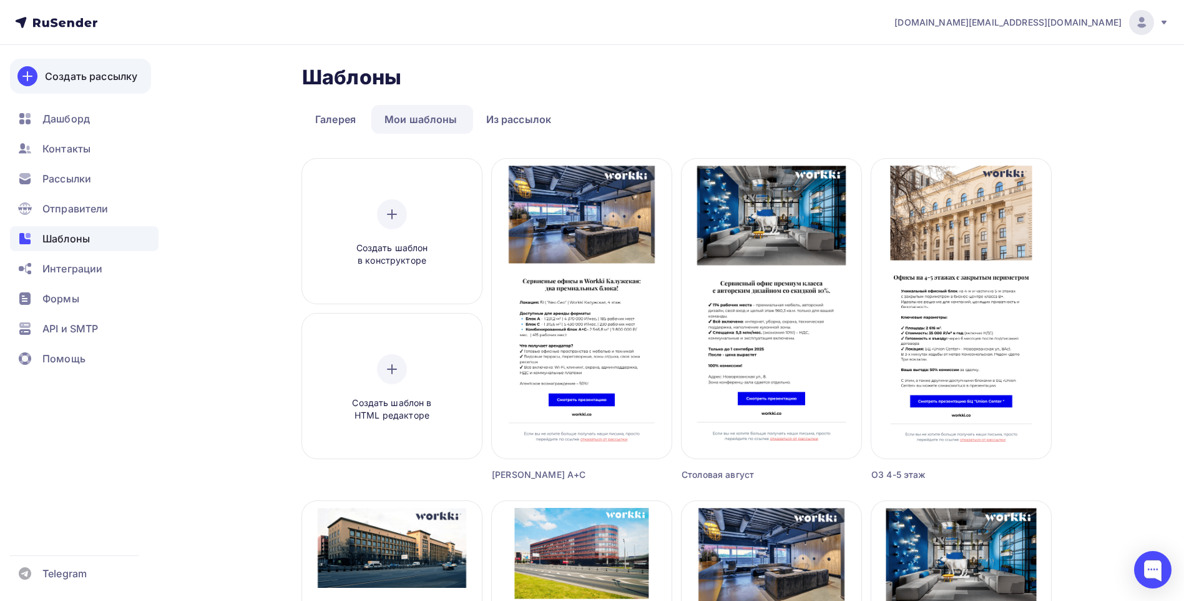
click at [91, 77] on div "Создать рассылку" at bounding box center [91, 76] width 92 height 15
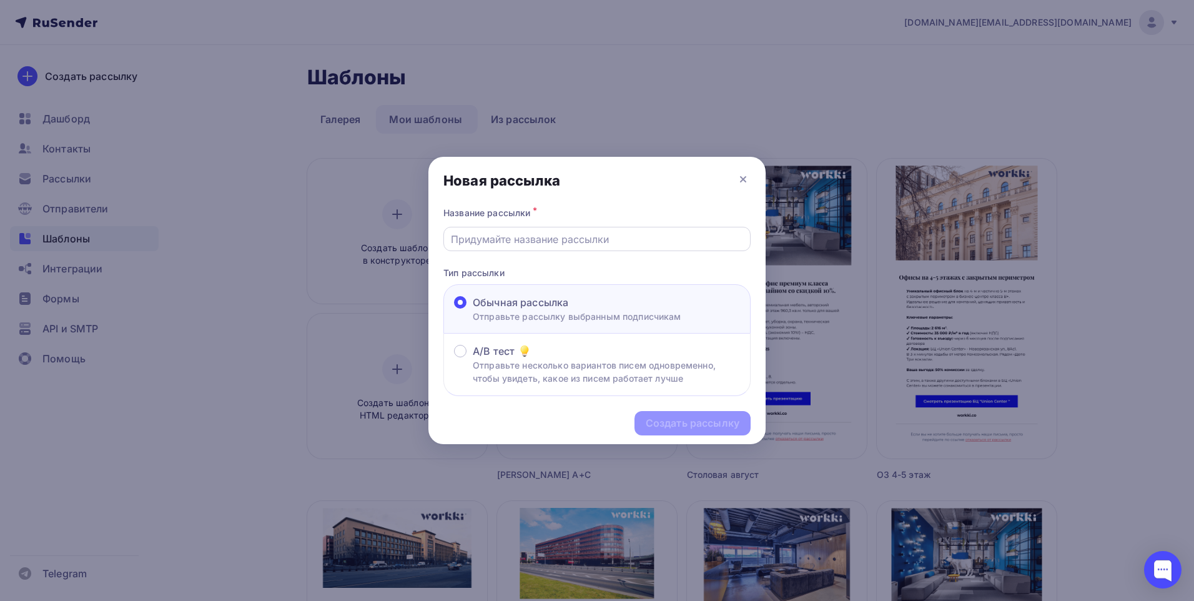
drag, startPoint x: 536, startPoint y: 244, endPoint x: 561, endPoint y: 242, distance: 25.0
click at [536, 244] on input "text" at bounding box center [597, 239] width 293 height 15
type input "[PERSON_NAME] А+С"
click at [694, 423] on div "Создать рассылку" at bounding box center [693, 423] width 94 height 14
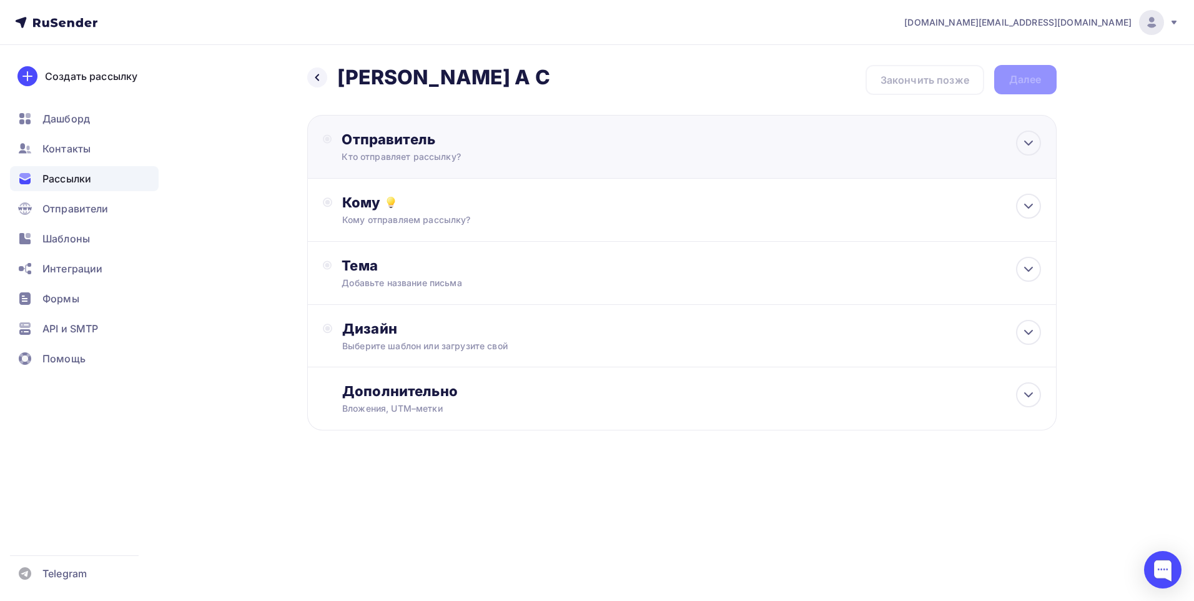
click at [535, 145] on div "Отправитель" at bounding box center [477, 138] width 270 height 17
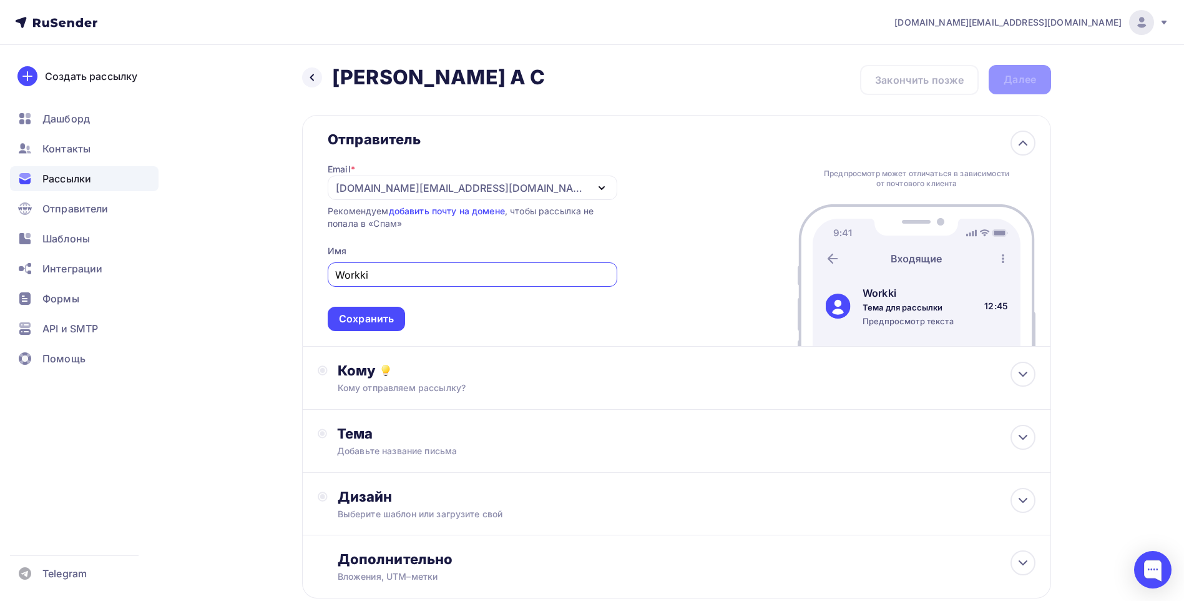
type input "Workki"
drag, startPoint x: 256, startPoint y: 300, endPoint x: 302, endPoint y: 285, distance: 48.6
click at [256, 300] on div "Назад [PERSON_NAME] А С [PERSON_NAME] А С Закончить позже Далее Отправитель Ema…" at bounding box center [592, 362] width 1023 height 634
click at [477, 186] on div "[DOMAIN_NAME][EMAIL_ADDRESS][DOMAIN_NAME]" at bounding box center [473, 187] width 290 height 24
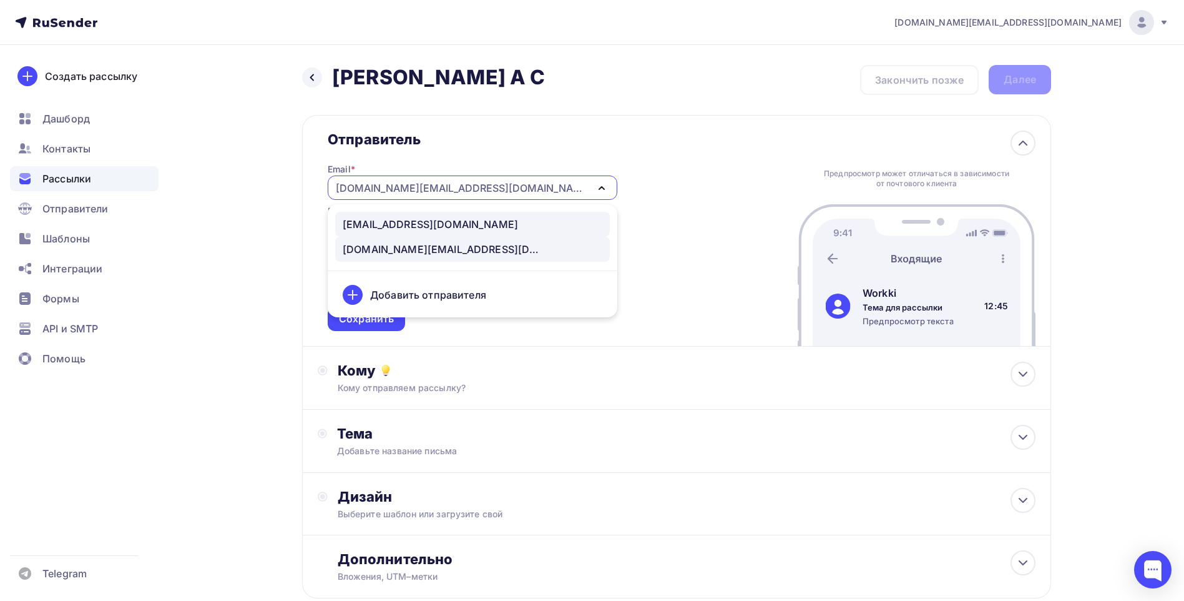
click at [476, 222] on div "[EMAIL_ADDRESS][DOMAIN_NAME]" at bounding box center [473, 224] width 260 height 15
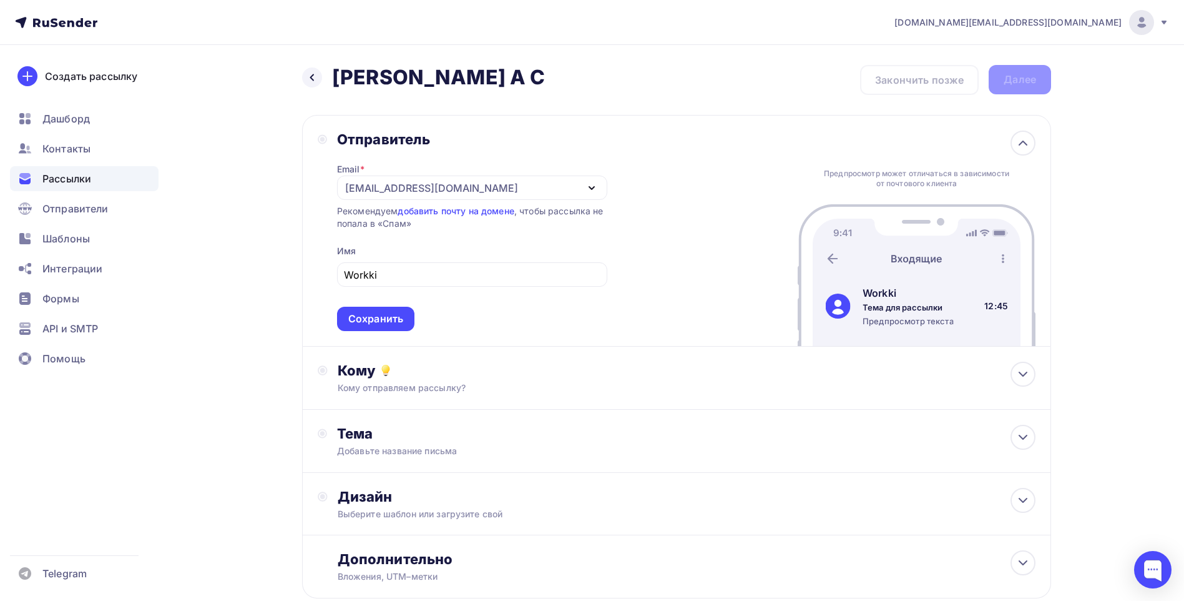
click at [289, 337] on div "Назад [PERSON_NAME] А С [PERSON_NAME] А С Закончить позже Далее Отправитель Ema…" at bounding box center [592, 362] width 1023 height 634
click at [394, 324] on div "Сохранить" at bounding box center [375, 319] width 55 height 14
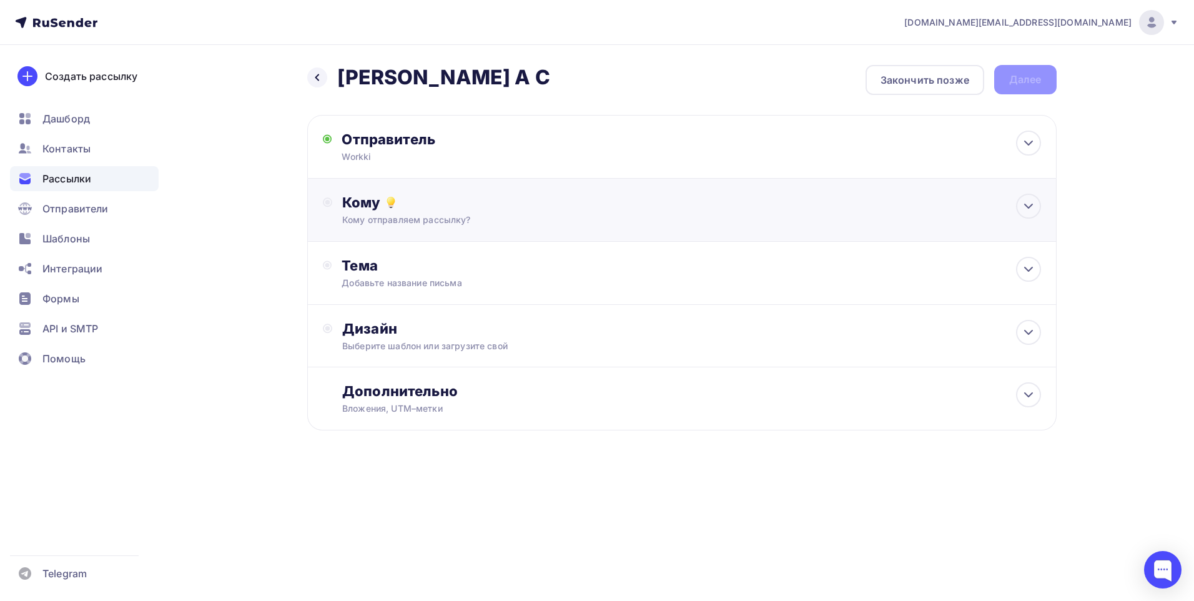
click at [547, 224] on div "Кому отправляем рассылку?" at bounding box center [656, 220] width 629 height 12
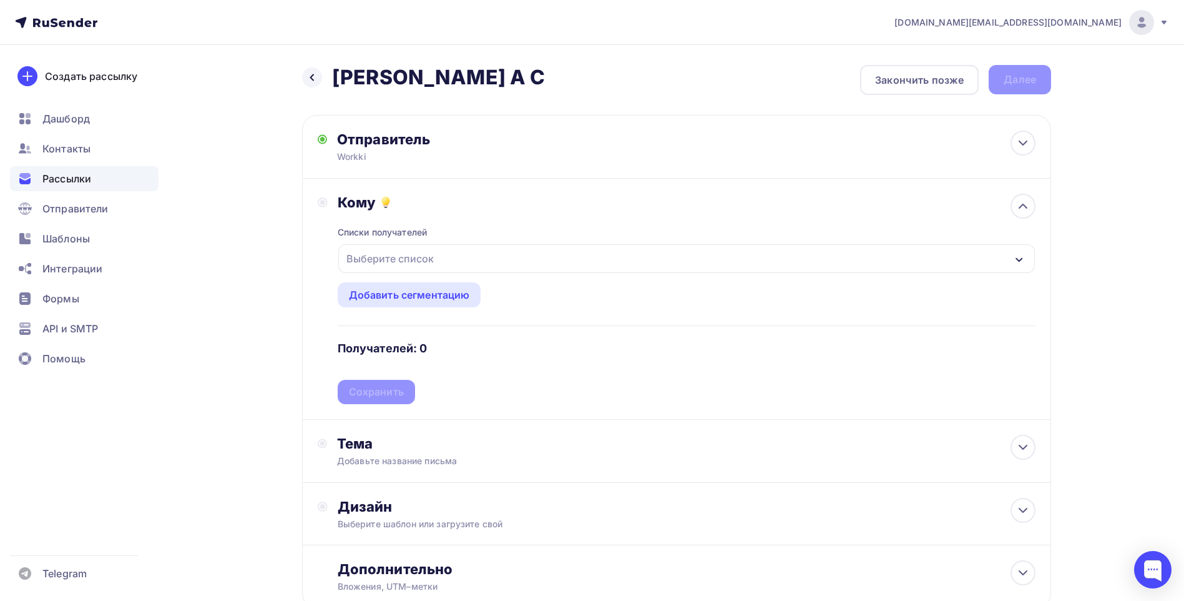
click at [439, 257] on div "Выберите список" at bounding box center [686, 258] width 697 height 29
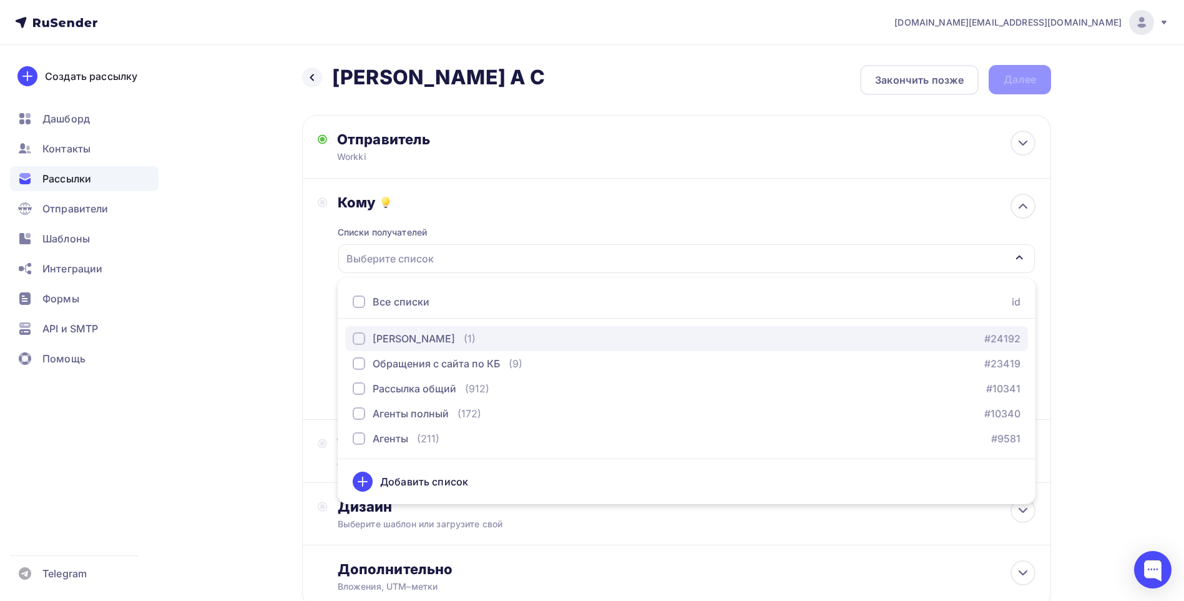
click at [431, 337] on div "[PERSON_NAME]" at bounding box center [414, 338] width 82 height 15
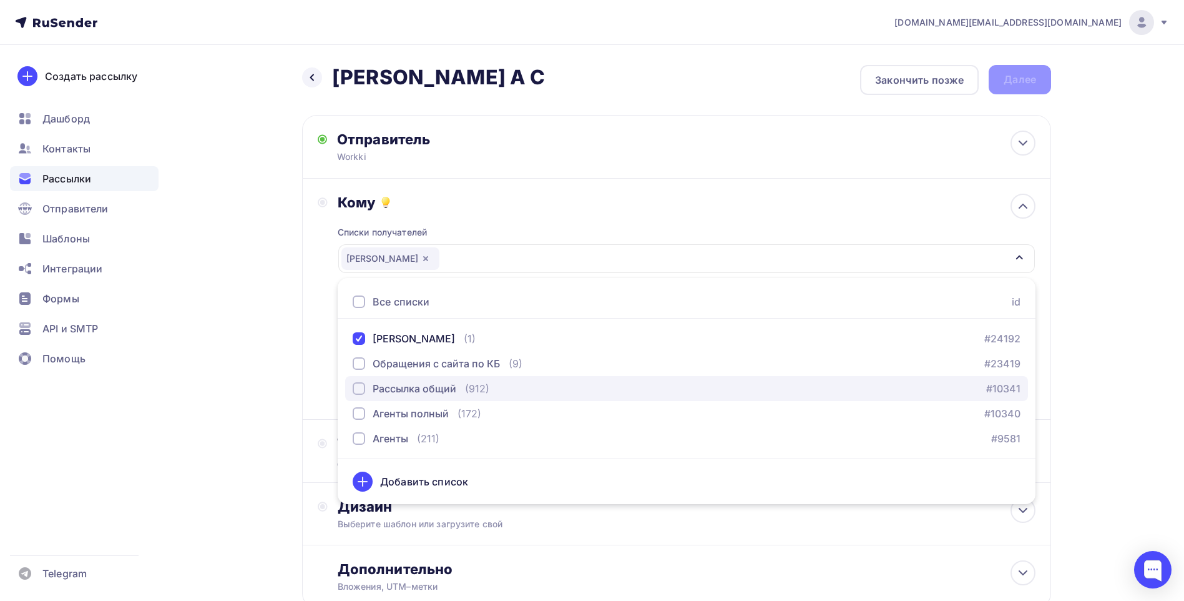
click at [416, 391] on div "Рассылка общий" at bounding box center [415, 388] width 84 height 15
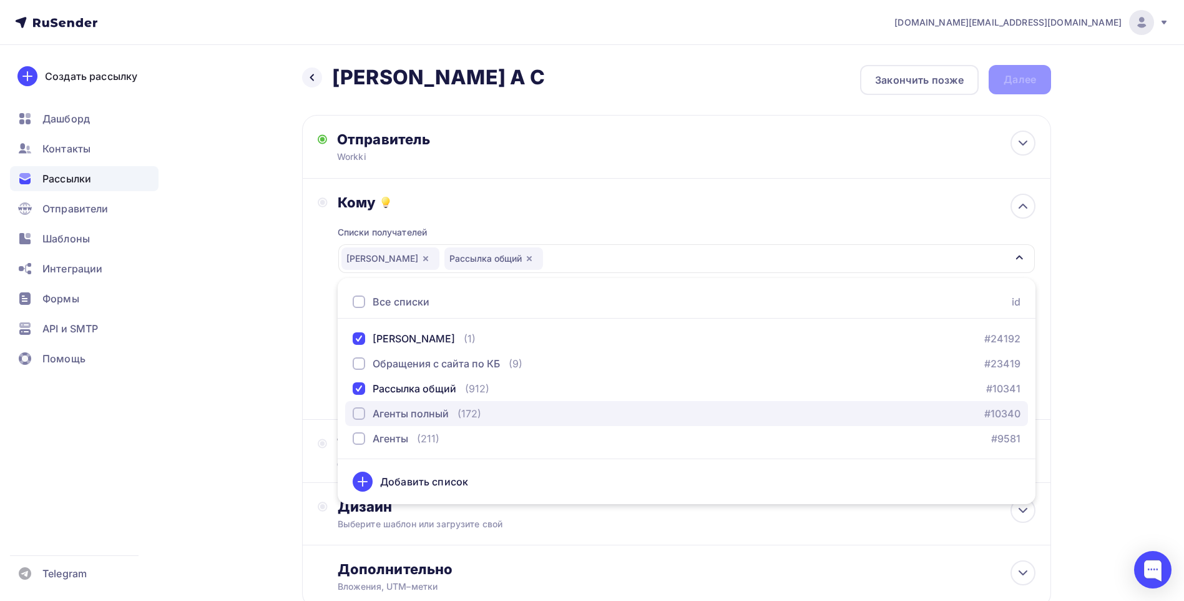
click at [430, 413] on div "Агенты полный" at bounding box center [411, 413] width 76 height 15
click at [318, 253] on div "Кому Списки получателей [PERSON_NAME] Рассылка общий Агенты полный Все списки i…" at bounding box center [677, 299] width 718 height 210
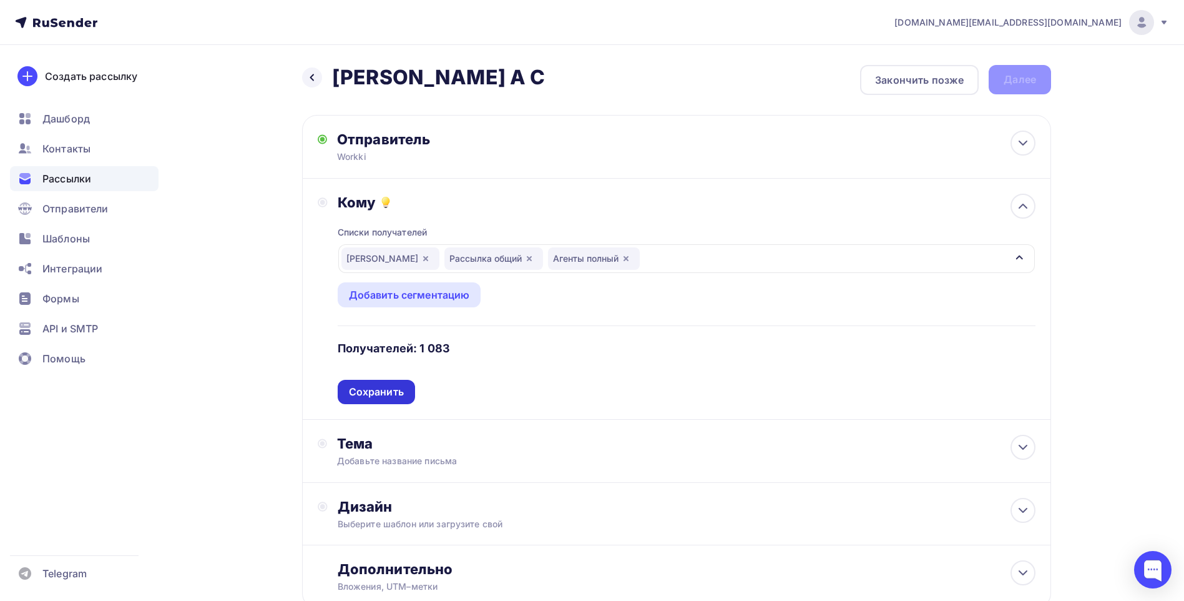
click at [370, 393] on div "Сохранить" at bounding box center [376, 392] width 55 height 14
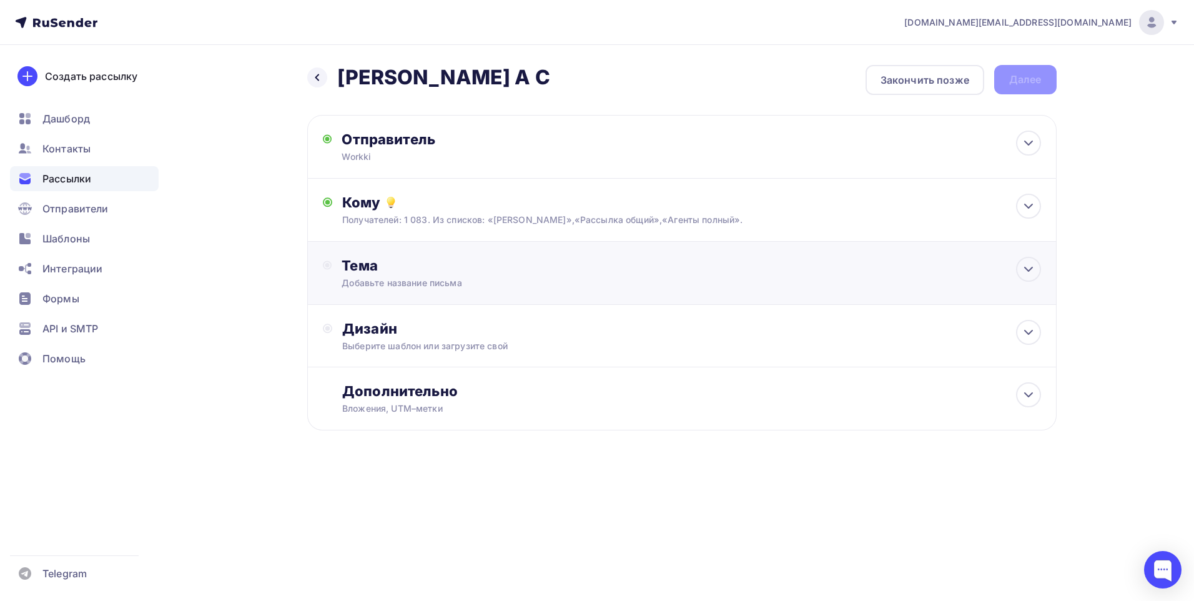
click at [546, 278] on div "Добавьте название письма" at bounding box center [453, 283] width 222 height 12
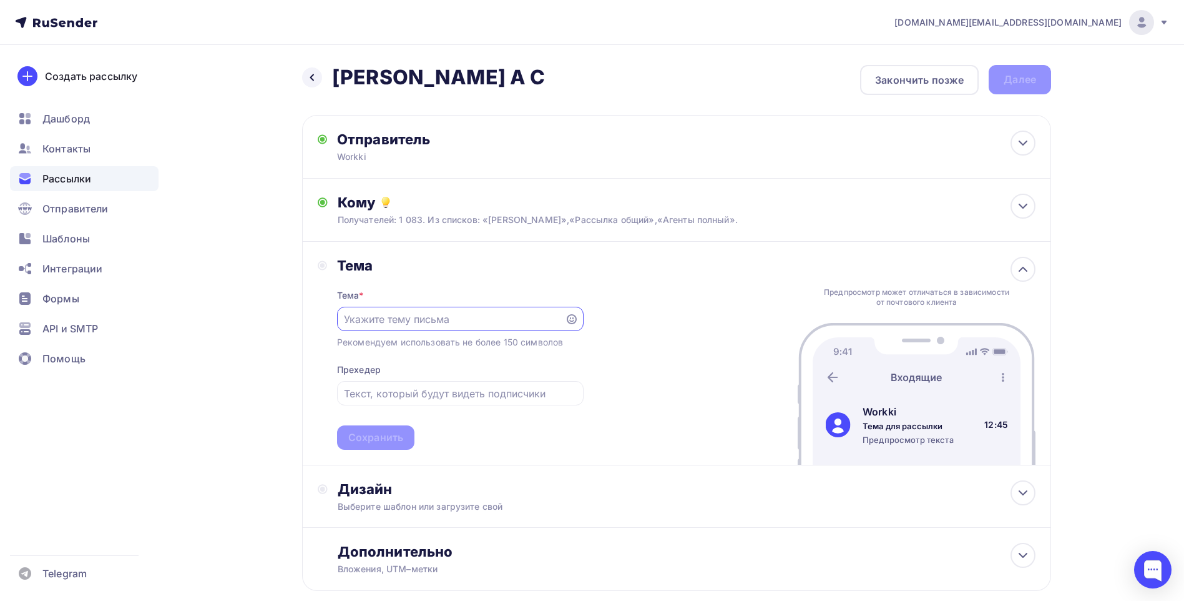
click at [385, 320] on input "text" at bounding box center [451, 319] width 214 height 15
paste input "Workki Калужская: два премиальных блока в одном БЦ – ваша комиссия 50%!"
click at [402, 320] on input "Workki Калужская: два премиальных блока в одном БЦ – ваша комиссия 50%!" at bounding box center [451, 319] width 214 height 15
drag, startPoint x: 426, startPoint y: 320, endPoint x: 396, endPoint y: 320, distance: 30.0
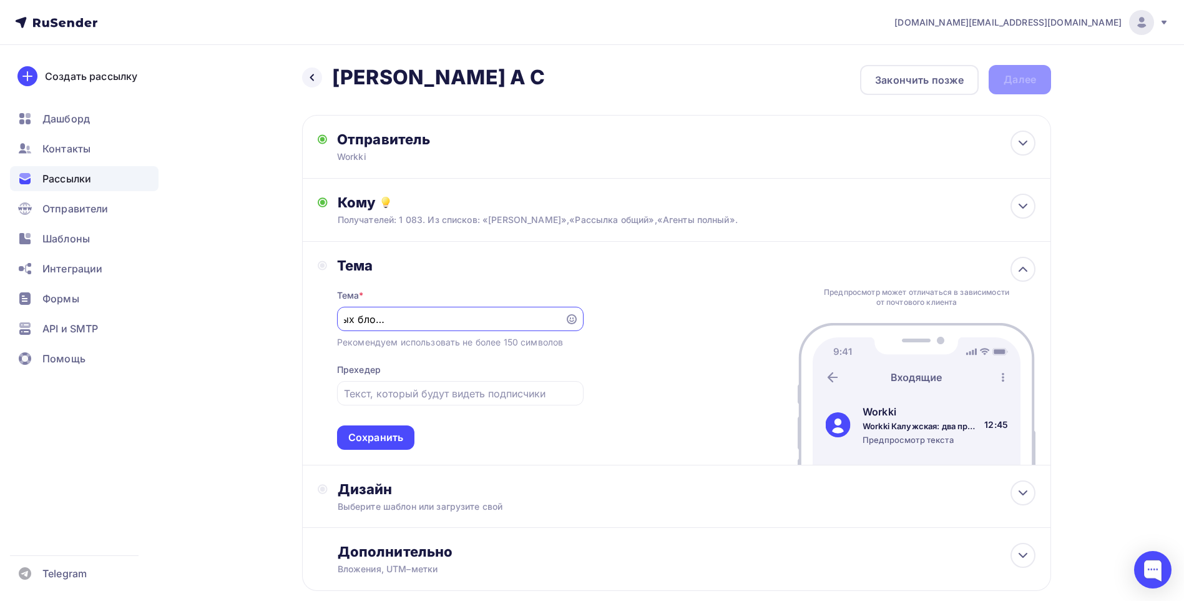
click at [396, 320] on input "Workki Калужская: два премиальных блока в одном БЦ – ваша комиссия 50%!" at bounding box center [451, 319] width 214 height 15
click at [444, 320] on input "Workki Калужская: два премиальных блока в [GEOGRAPHIC_DATA] – ваша комиссия 50%!" at bounding box center [451, 319] width 214 height 15
click at [513, 322] on input "Workki Калужская: два премиальных блока в БЦ NEO GEO – ваша комиссия 50%!" at bounding box center [451, 319] width 214 height 15
click at [432, 321] on input "Workki Калужская: два премиальных блока в БЦ NEO GEO – ваша комиссия 50%!" at bounding box center [451, 319] width 214 height 15
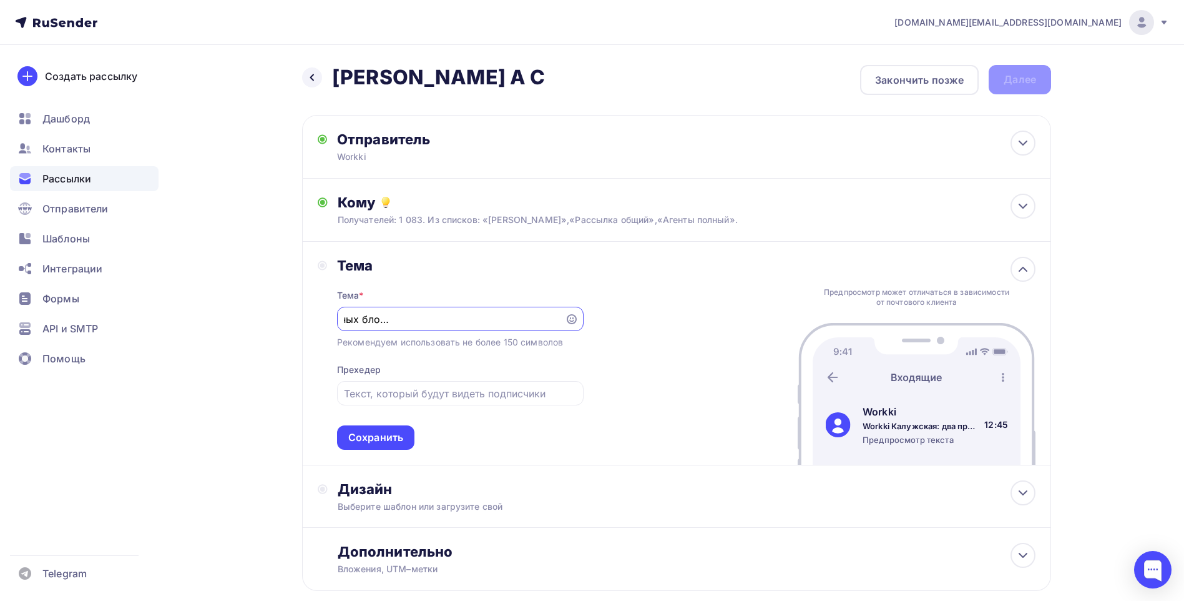
scroll to position [0, 187]
type input "Workki Калужская: два премиальных блока в БЦ NEO GEO – ваша комиссия 50%!"
click at [650, 407] on div "Тема Тема * Workki Калужская: два премиальных блока в БЦ NEO GEO – ваша комисси…" at bounding box center [676, 354] width 749 height 224
click at [387, 435] on div "Сохранить" at bounding box center [375, 437] width 55 height 14
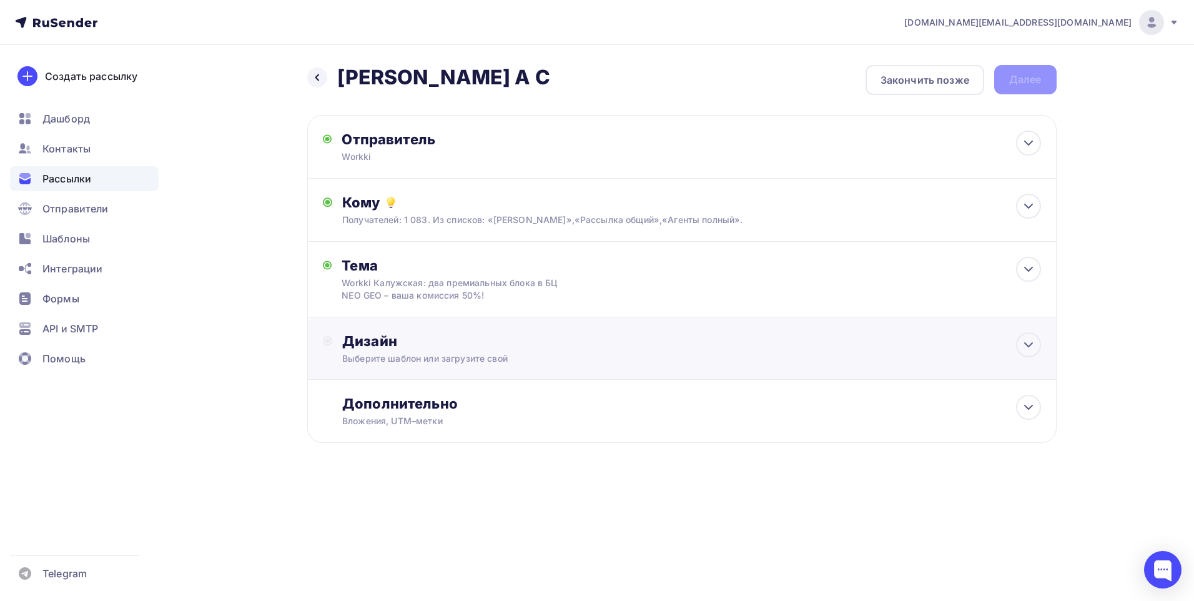
click at [596, 359] on div "Выберите шаблон или загрузите свой" at bounding box center [656, 358] width 629 height 12
click at [391, 395] on div "Выбрать шаблон" at bounding box center [396, 392] width 87 height 14
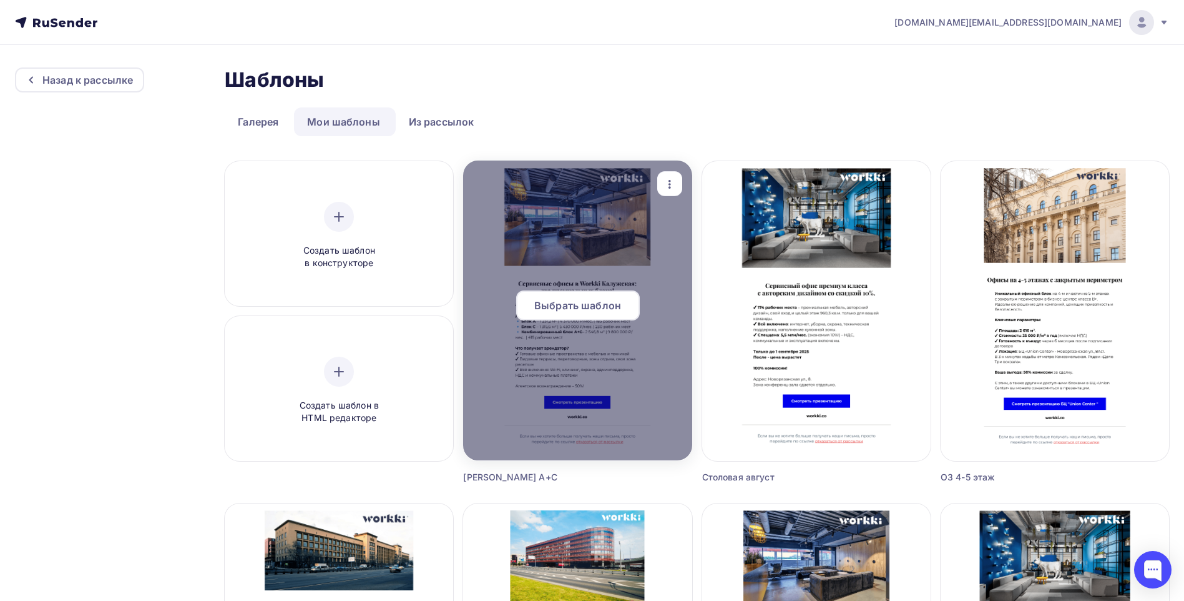
click at [604, 310] on span "Выбрать шаблон" at bounding box center [577, 305] width 87 height 15
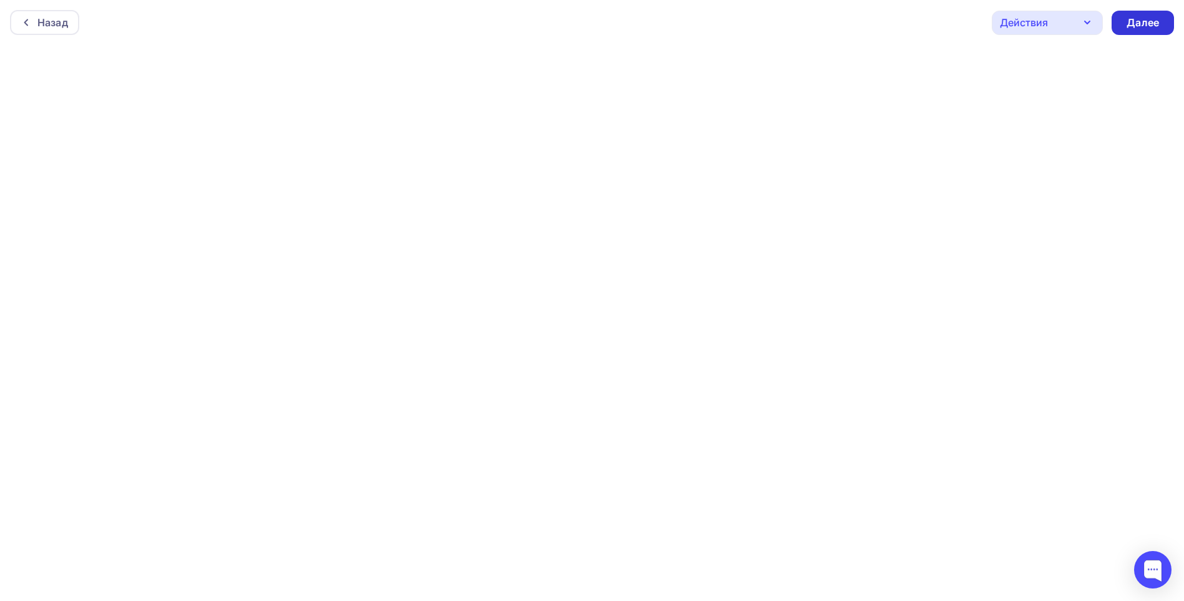
click at [1141, 20] on div "Далее" at bounding box center [1143, 23] width 32 height 14
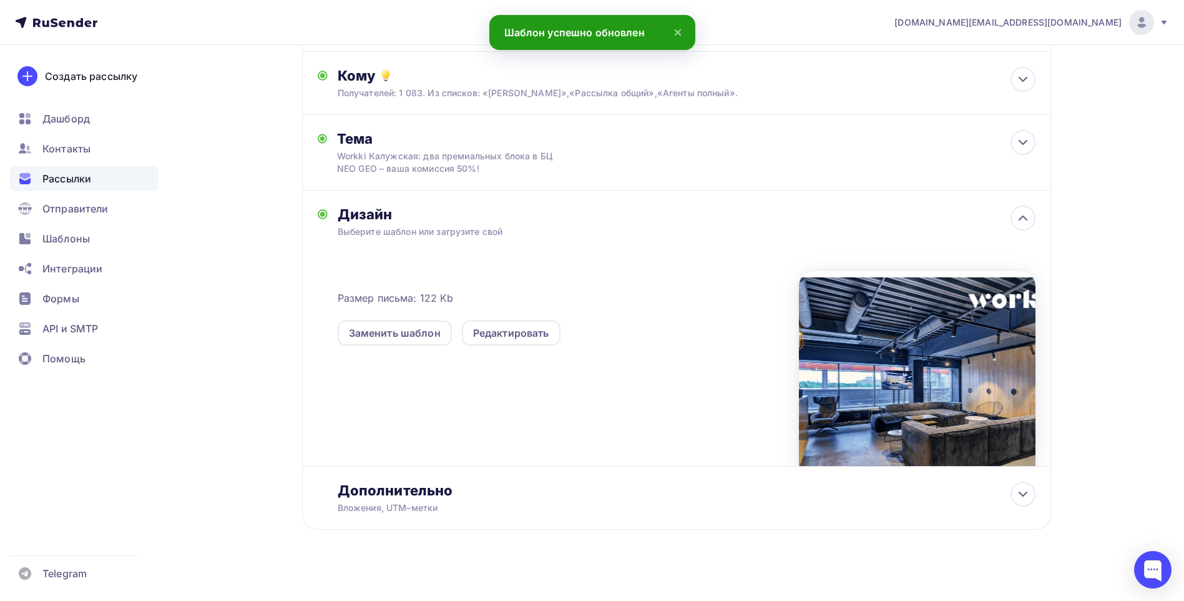
scroll to position [136, 0]
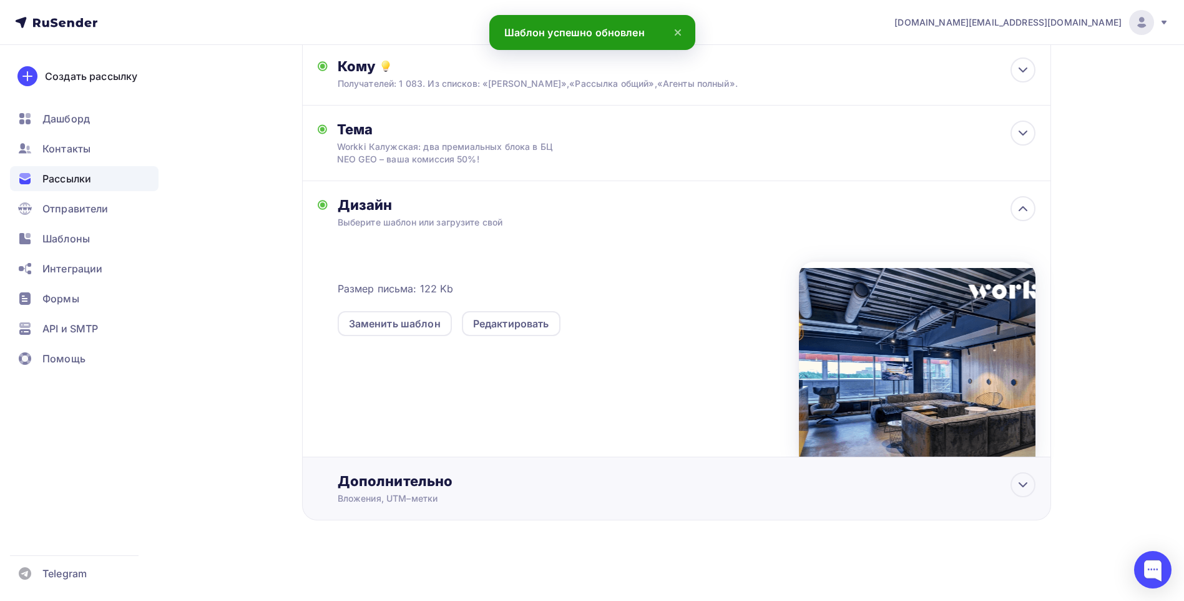
click at [516, 486] on div "Дополнительно" at bounding box center [687, 480] width 698 height 17
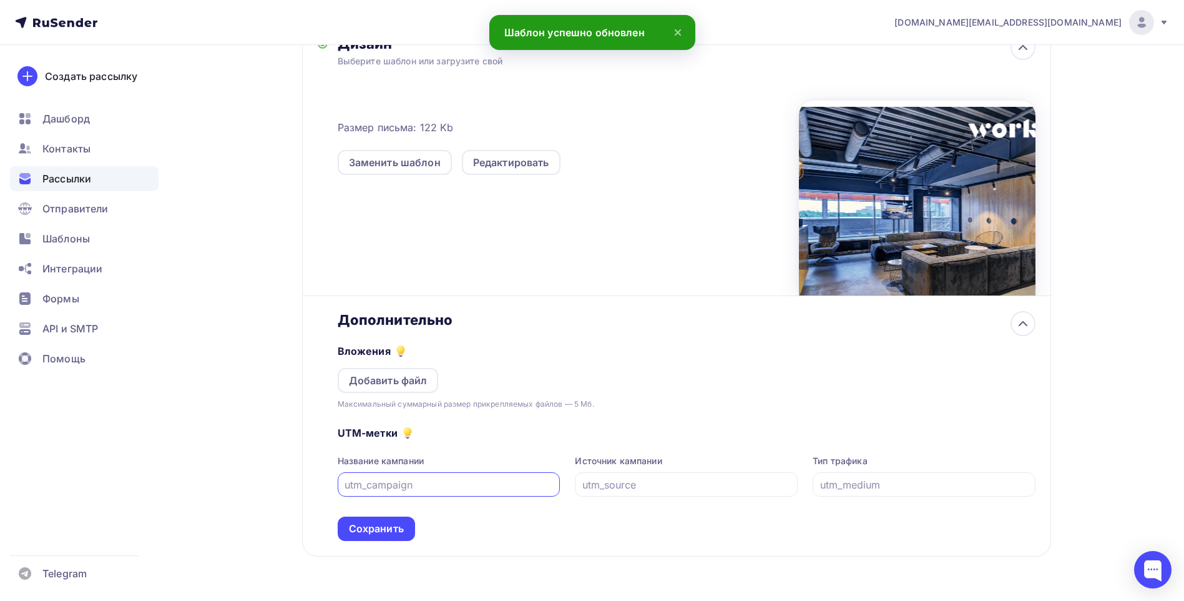
scroll to position [333, 0]
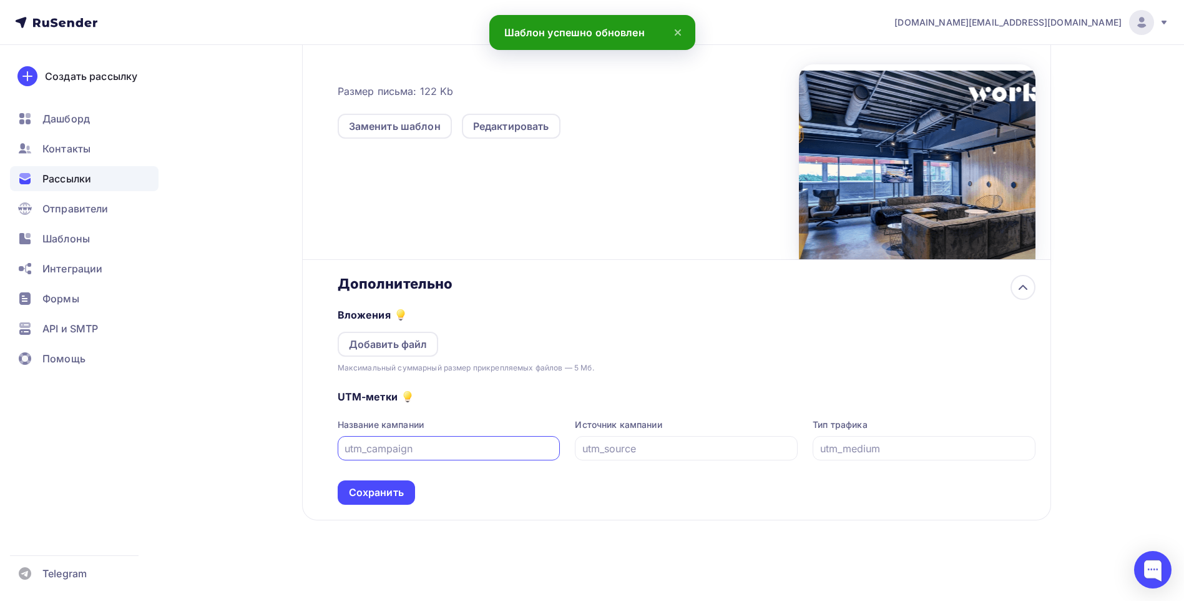
click at [448, 449] on input "text" at bounding box center [449, 448] width 209 height 15
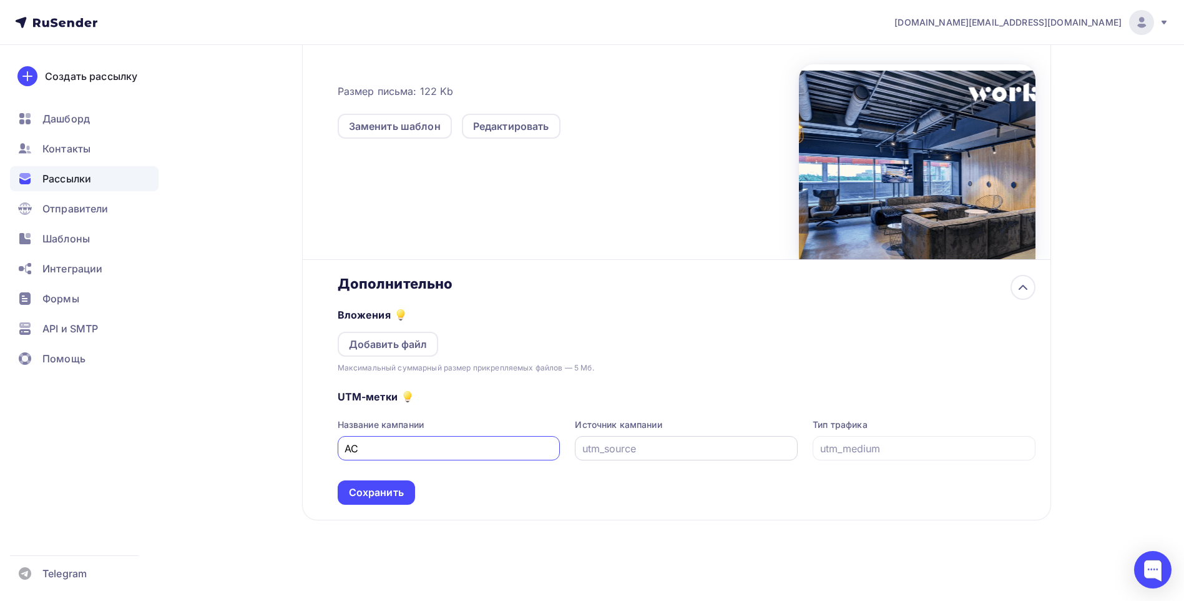
type input "AC"
click at [646, 451] on input "text" at bounding box center [687, 448] width 209 height 15
type input "email"
click at [857, 445] on input "text" at bounding box center [924, 448] width 209 height 15
type input "cpm"
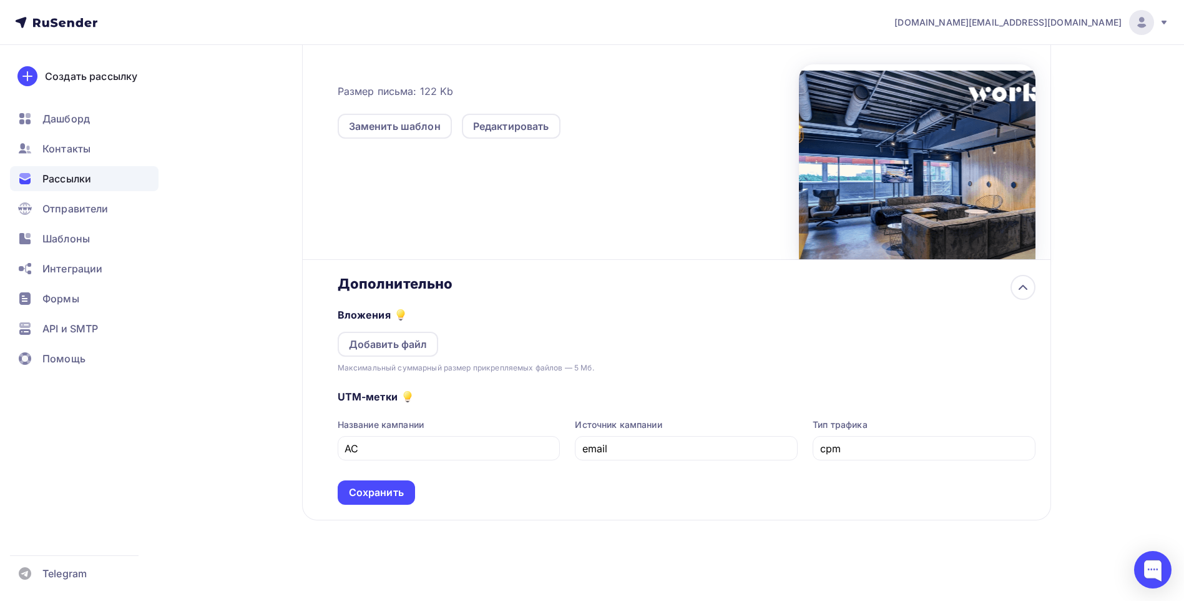
drag, startPoint x: 883, startPoint y: 496, endPoint x: 738, endPoint y: 489, distance: 145.0
click at [882, 496] on div "UTM-метки Название кампании AC Источник кампании email Тип трафика cpm Сохранить" at bounding box center [687, 439] width 698 height 130
click at [375, 490] on div "Сохранить" at bounding box center [376, 492] width 55 height 14
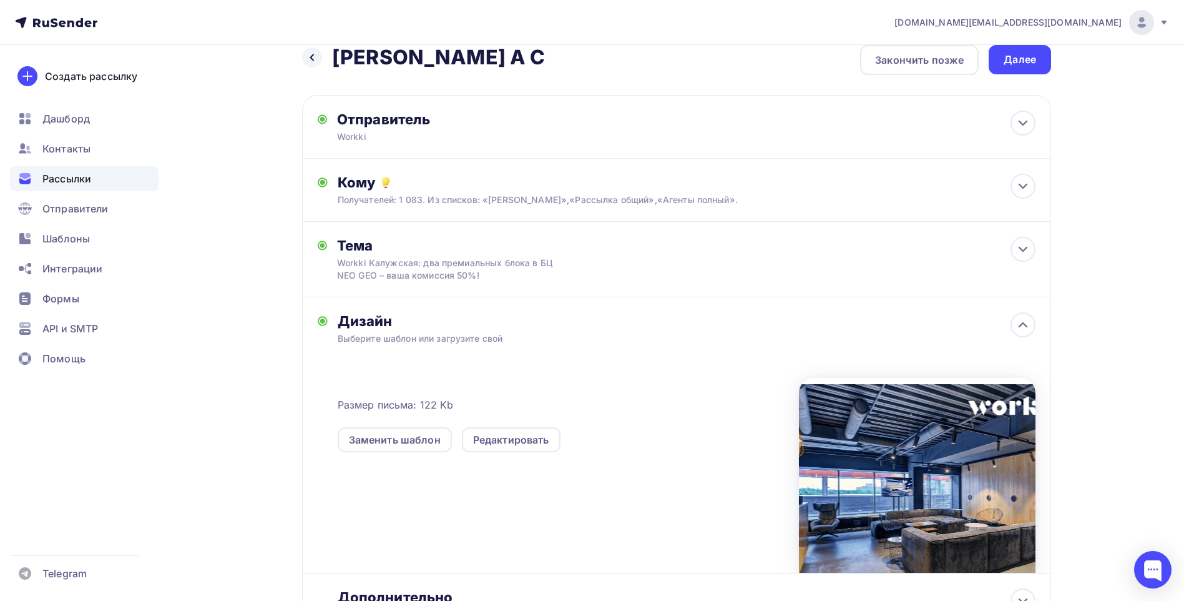
scroll to position [0, 0]
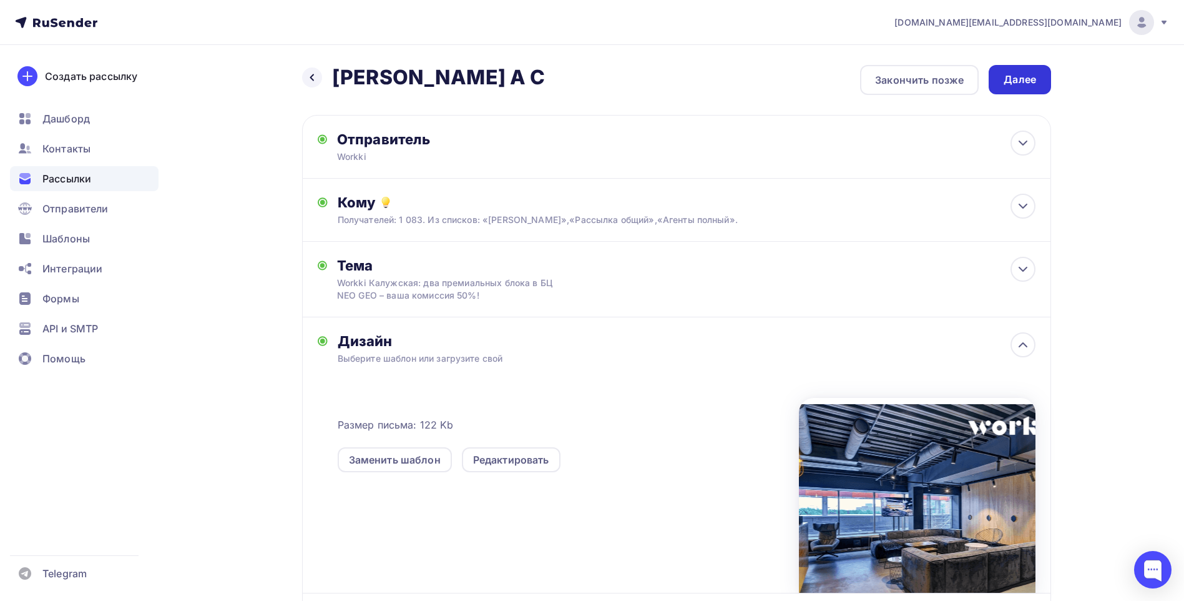
click at [1024, 84] on div "Далее" at bounding box center [1020, 79] width 32 height 14
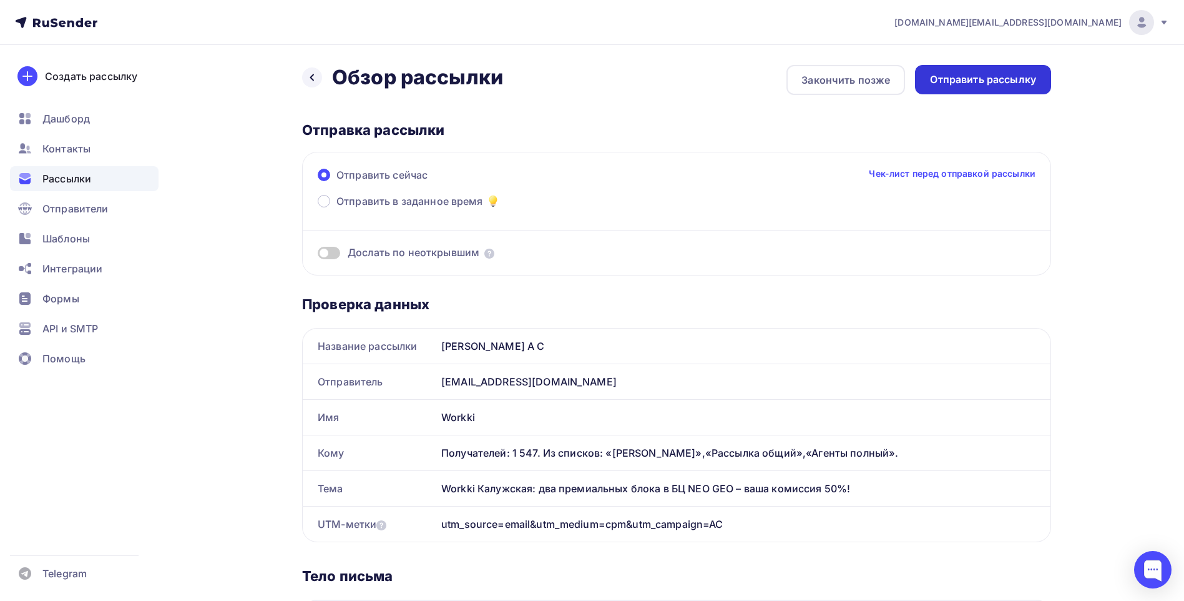
click at [979, 84] on div "Отправить рассылку" at bounding box center [983, 79] width 106 height 14
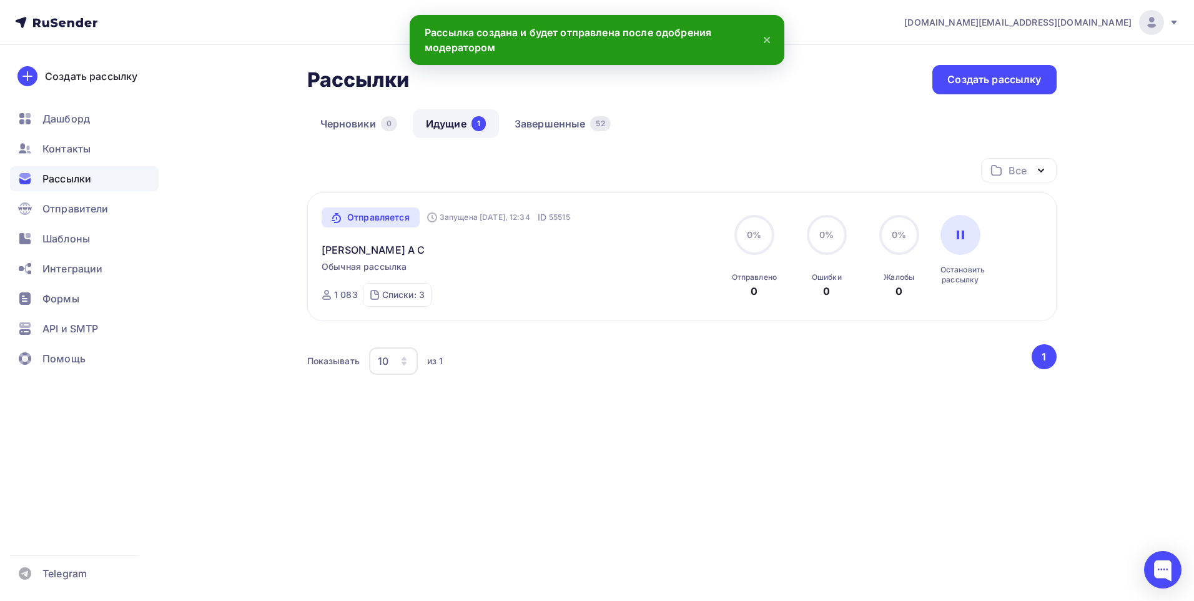
click at [683, 138] on div "Черновики 0 Идущие 1 Завершенные 52" at bounding box center [681, 133] width 749 height 49
click at [755, 154] on div "Черновики 0 Идущие 1 Завершенные 52" at bounding box center [681, 133] width 749 height 49
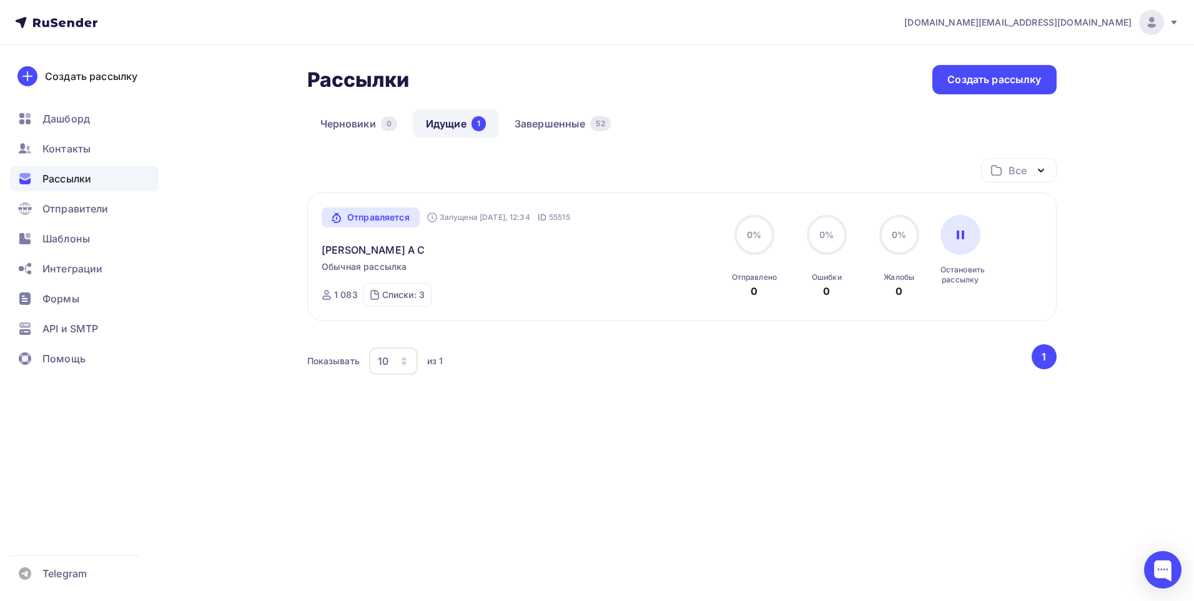
click at [704, 413] on div "Все Все папки Создать новую папку Отправляется Запущена [DATE], 12:34 ID 55515 …" at bounding box center [681, 289] width 749 height 263
click at [240, 197] on div "Рассылки Рассылки Создать рассылку [GEOGRAPHIC_DATA] 0 Идущие 1 Завершенные 52 …" at bounding box center [597, 273] width 1023 height 457
click at [667, 127] on div "Черновики 0 Идущие 1 Завершенные 52" at bounding box center [681, 133] width 749 height 49
click at [608, 433] on div "Все Все папки Создать новую папку Отправляется Запущена [DATE], 12:34 ID 55515 …" at bounding box center [681, 305] width 749 height 294
click at [598, 363] on div "Показывать 10 10 20 50 100 из 1" at bounding box center [668, 361] width 722 height 29
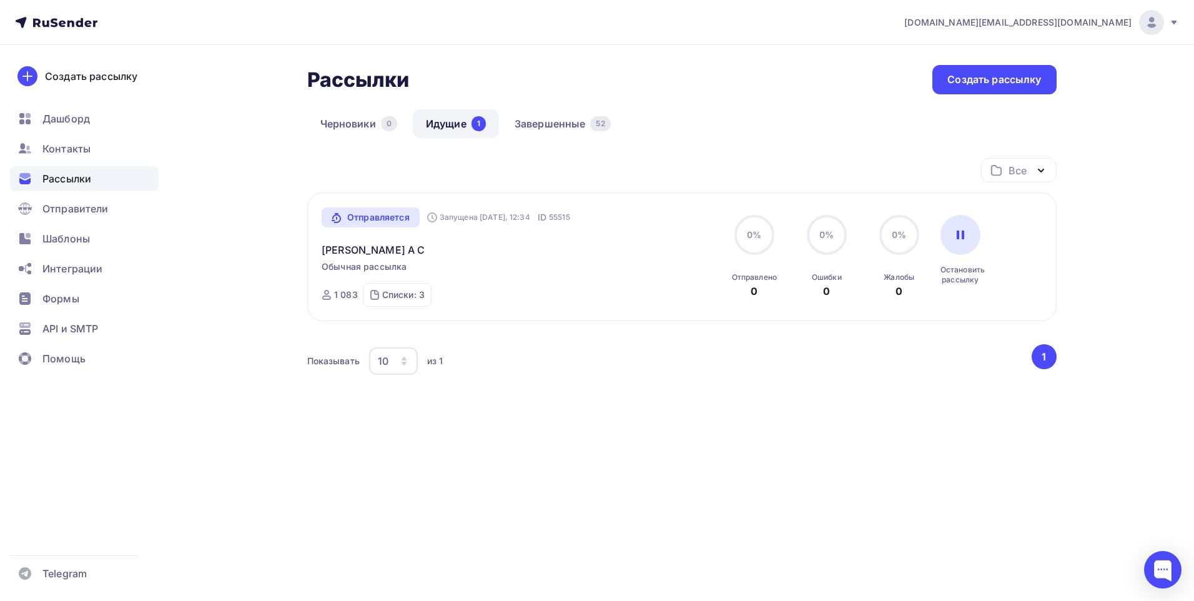
drag, startPoint x: 701, startPoint y: 133, endPoint x: 711, endPoint y: 133, distance: 10.6
click at [701, 133] on div "Черновики 0 Идущие 1 Завершенные 52" at bounding box center [681, 133] width 749 height 49
click at [251, 214] on div "Рассылки Рассылки Создать рассылку [GEOGRAPHIC_DATA] 0 Идущие 1 Завершенные 52 …" at bounding box center [597, 273] width 1023 height 457
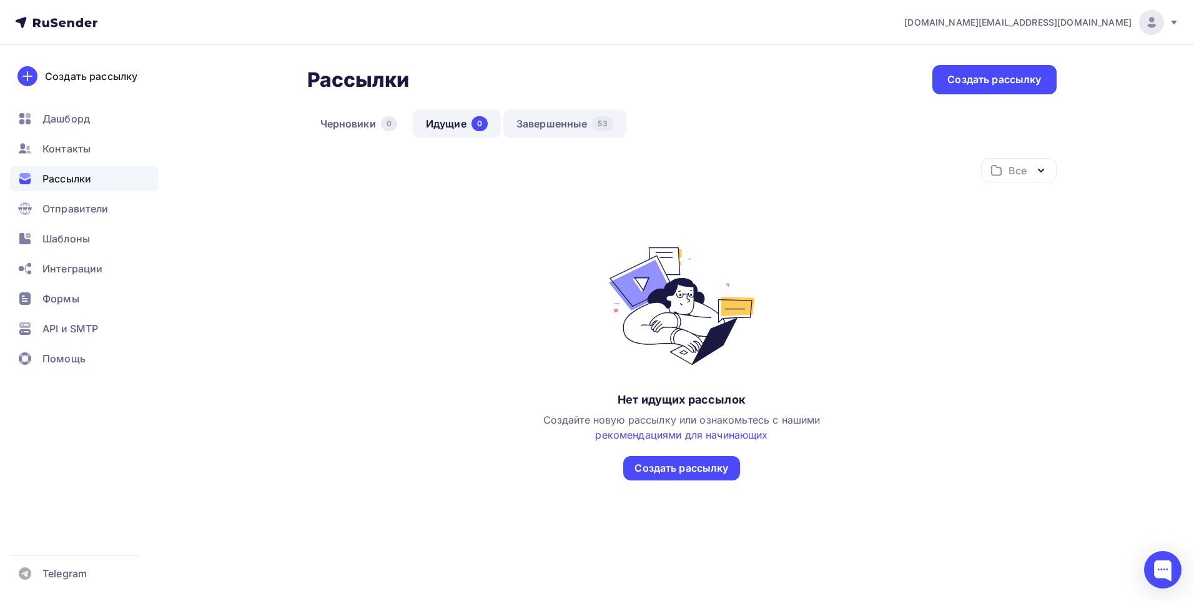
click at [569, 125] on link "Завершенные 53" at bounding box center [564, 123] width 123 height 29
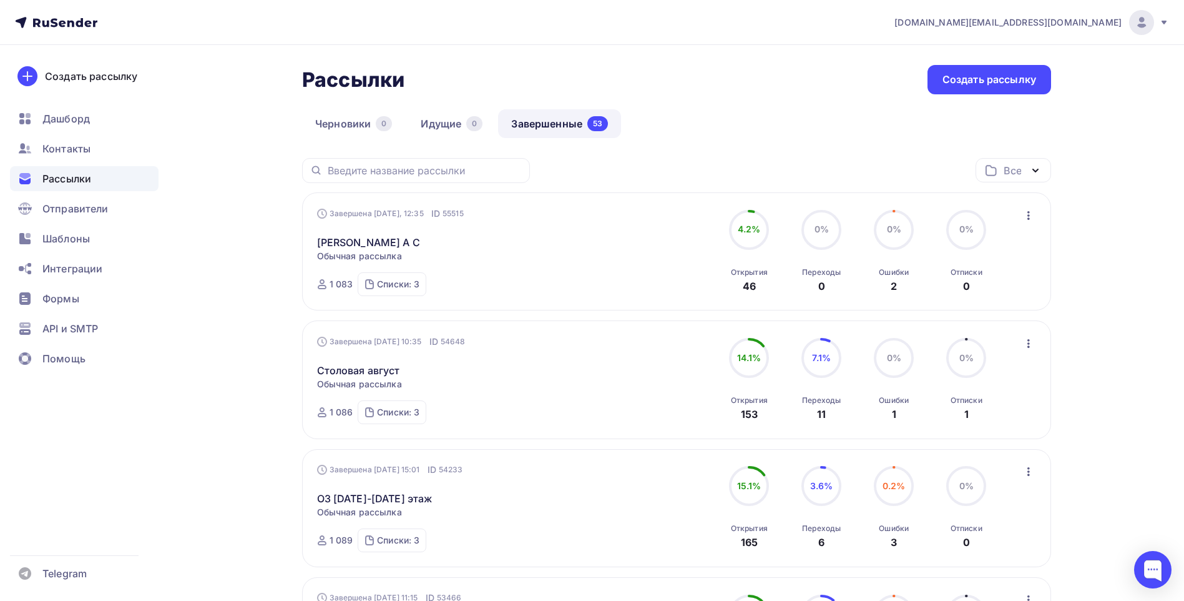
click at [775, 81] on div "Рассылки Рассылки Создать рассылку" at bounding box center [676, 79] width 749 height 29
click at [742, 152] on div "Черновики 0 Идущие 0 Завершенные 53" at bounding box center [676, 133] width 749 height 49
